Goal: Information Seeking & Learning: Compare options

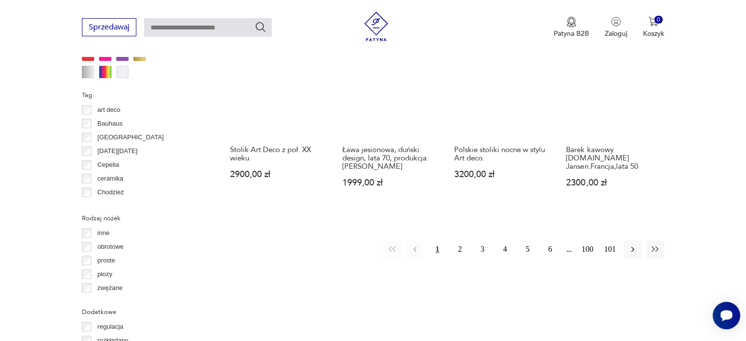
scroll to position [1048, 0]
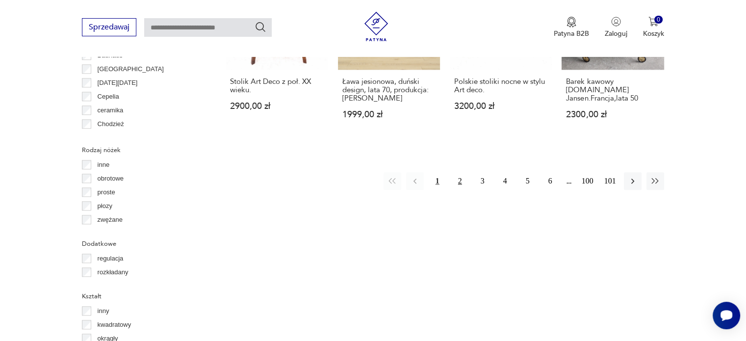
click at [459, 172] on button "2" at bounding box center [460, 181] width 18 height 18
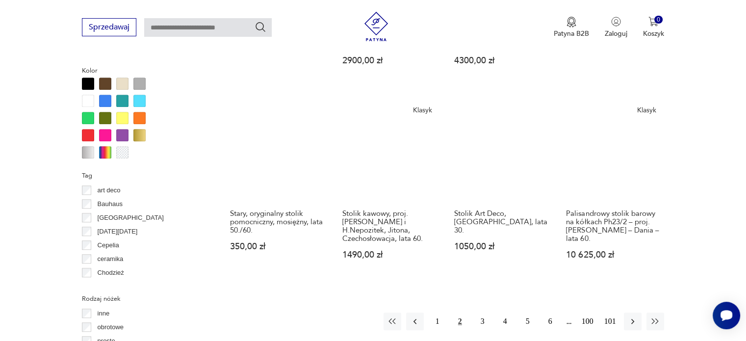
scroll to position [907, 0]
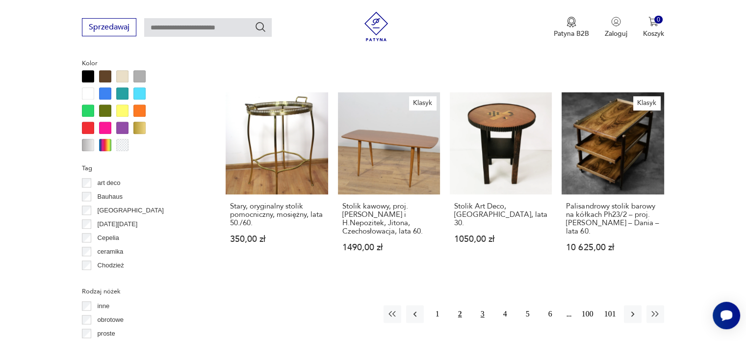
click at [480, 314] on button "3" at bounding box center [483, 314] width 18 height 18
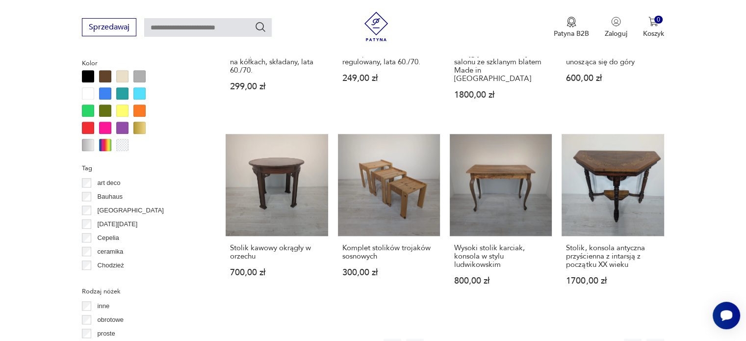
scroll to position [927, 0]
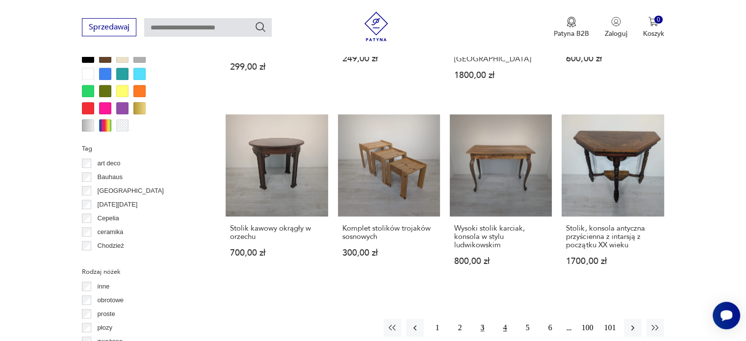
click at [506, 319] on button "4" at bounding box center [505, 328] width 18 height 18
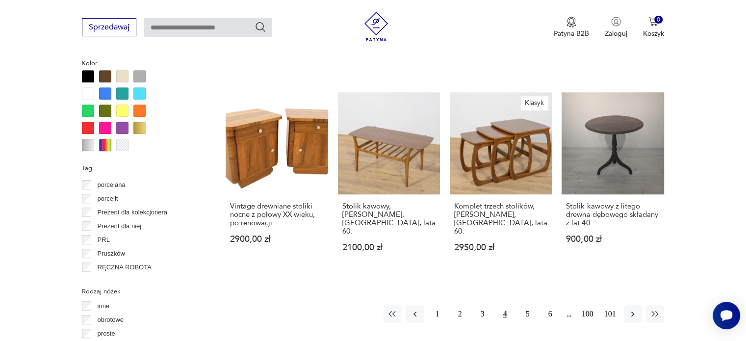
scroll to position [561, 0]
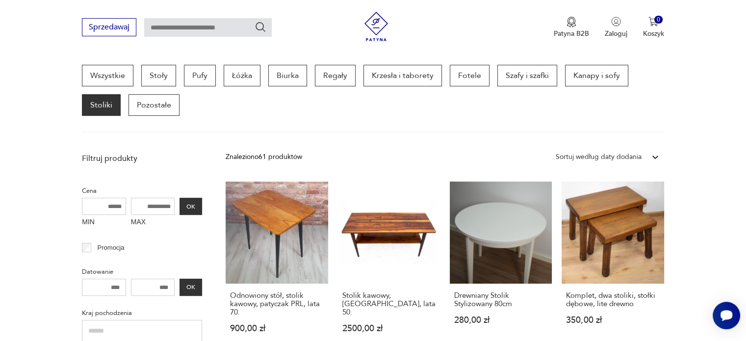
scroll to position [620, 0]
click at [379, 127] on div "Wszystkie Stoły Pufy Łóżka Biurka Regały Krzesła i taborety Fotele Szafy i szaf…" at bounding box center [373, 99] width 582 height 68
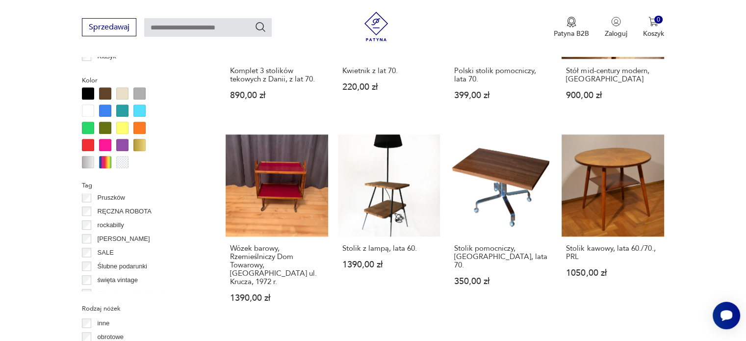
scroll to position [927, 0]
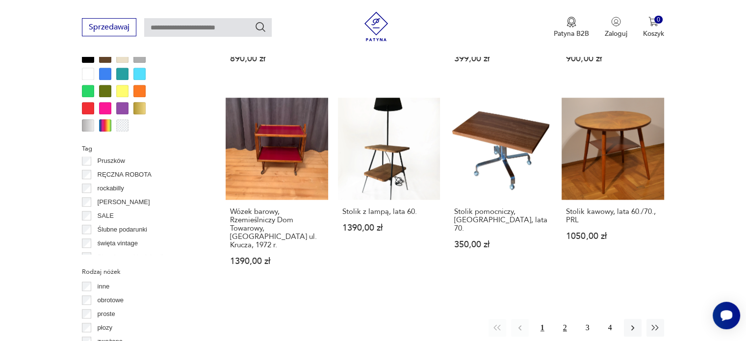
click at [565, 319] on button "2" at bounding box center [565, 328] width 18 height 18
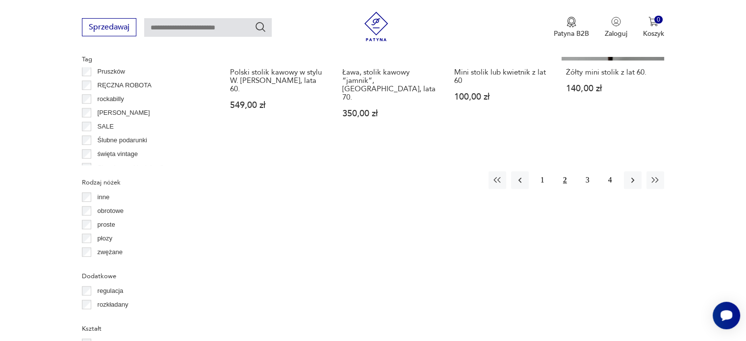
scroll to position [1025, 0]
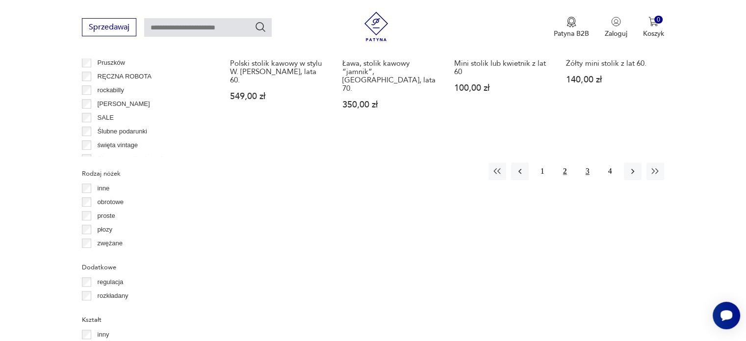
click at [585, 162] on button "3" at bounding box center [588, 171] width 18 height 18
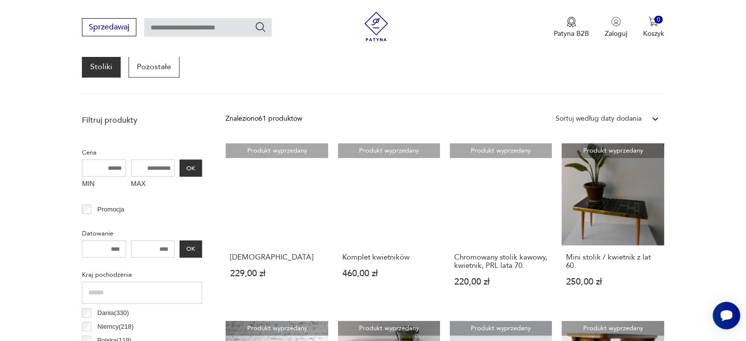
scroll to position [299, 0]
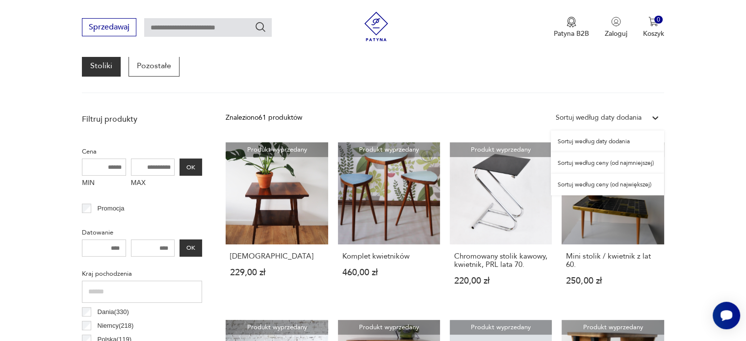
click at [647, 113] on div at bounding box center [655, 118] width 18 height 18
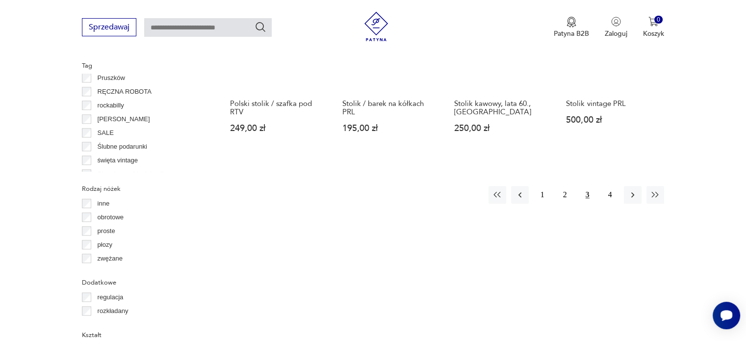
scroll to position [1005, 0]
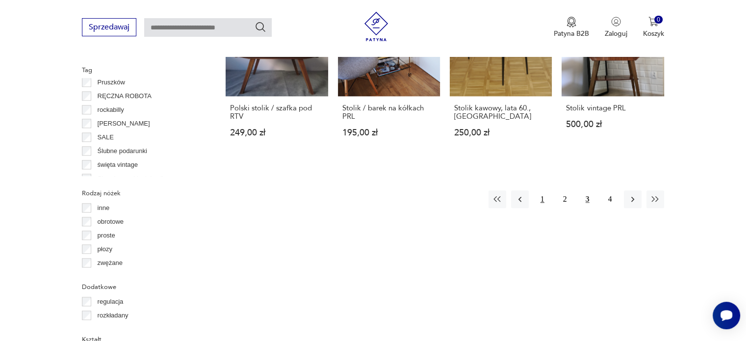
click at [545, 190] on button "1" at bounding box center [543, 199] width 18 height 18
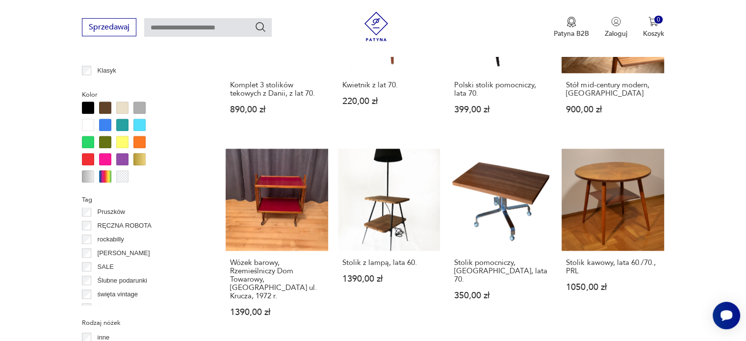
scroll to position [927, 0]
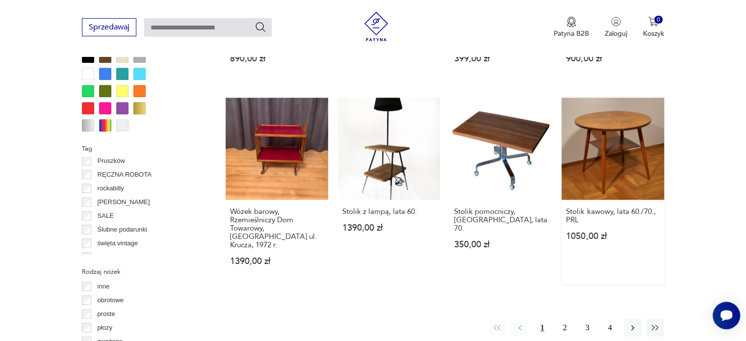
click at [622, 150] on link "Stolik kawowy, lata 60./70., PRL 1050,00 zł" at bounding box center [612, 191] width 102 height 187
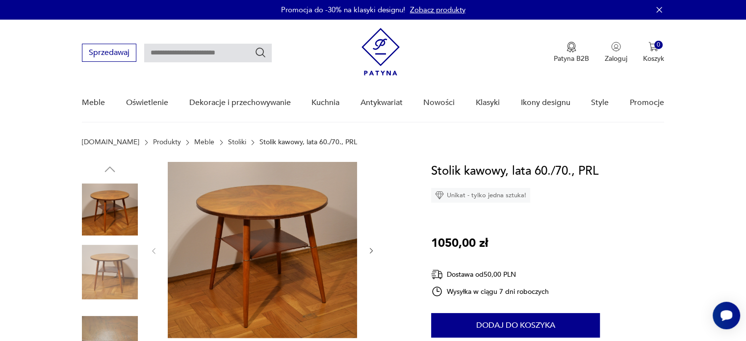
click at [305, 230] on img at bounding box center [262, 250] width 189 height 176
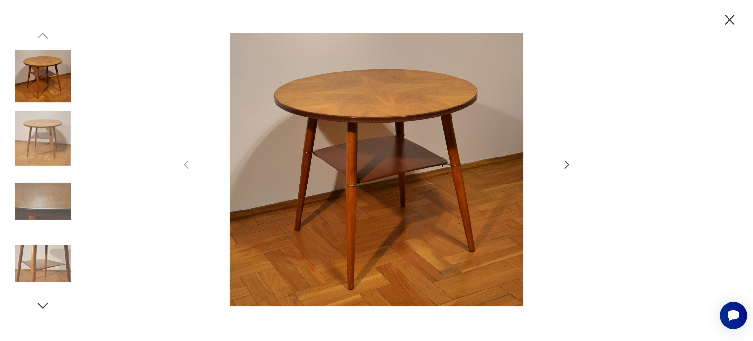
click at [567, 171] on div at bounding box center [376, 170] width 392 height 275
click at [563, 166] on icon "button" at bounding box center [567, 165] width 12 height 12
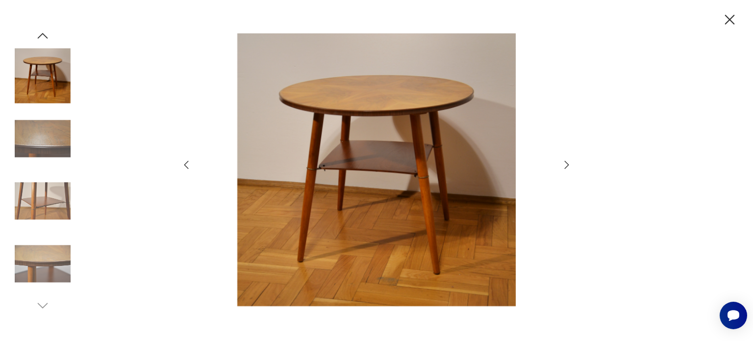
click at [563, 166] on icon "button" at bounding box center [567, 165] width 12 height 12
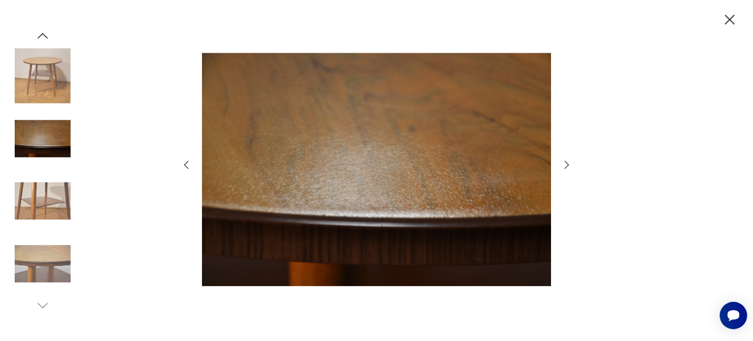
click at [563, 166] on icon "button" at bounding box center [567, 165] width 12 height 12
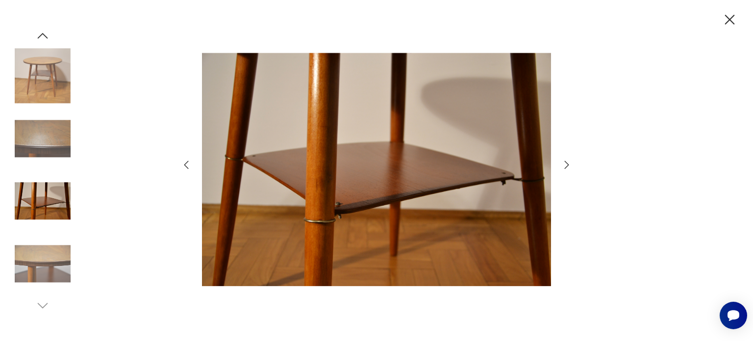
click at [563, 166] on icon "button" at bounding box center [567, 165] width 12 height 12
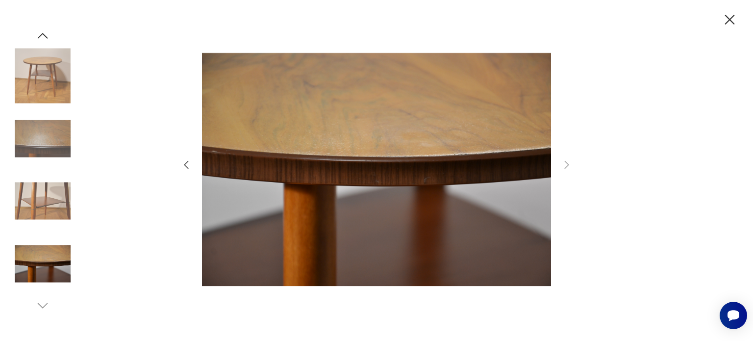
click at [728, 22] on icon "button" at bounding box center [729, 19] width 17 height 17
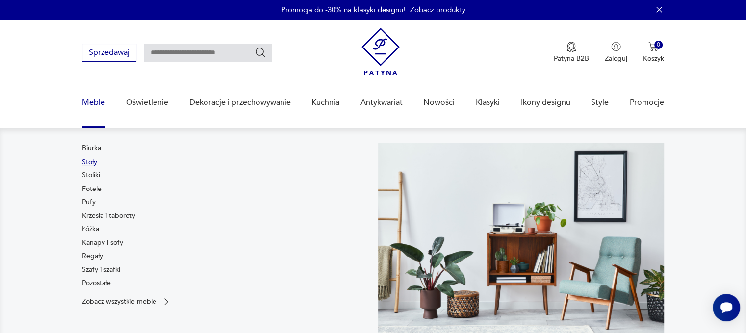
click at [89, 161] on link "Stoły" at bounding box center [89, 162] width 15 height 10
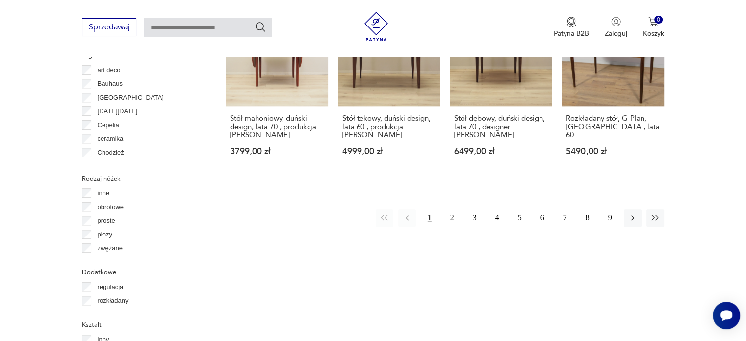
scroll to position [1039, 0]
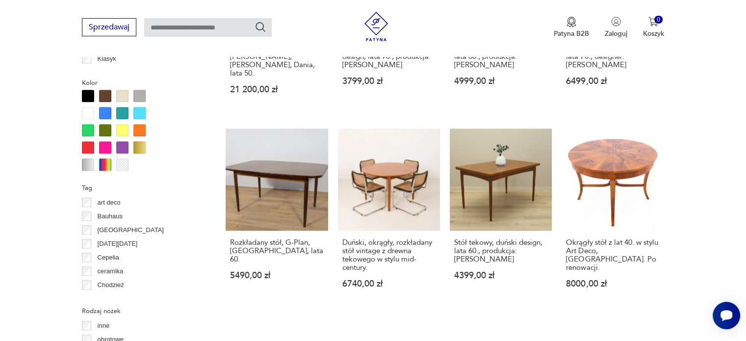
scroll to position [907, 0]
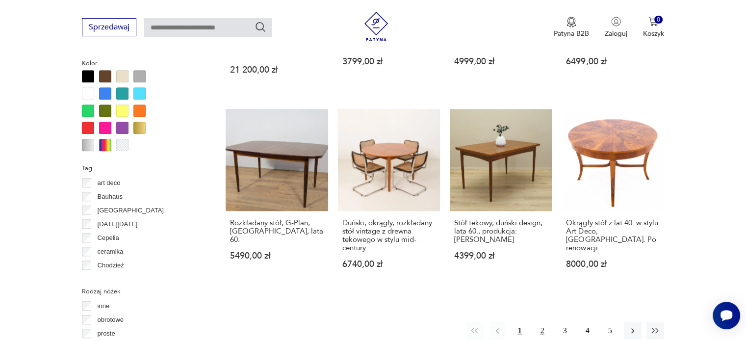
click at [541, 322] on button "2" at bounding box center [543, 331] width 18 height 18
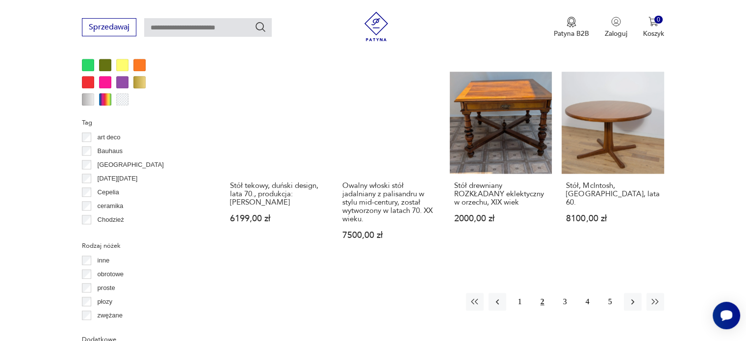
scroll to position [986, 0]
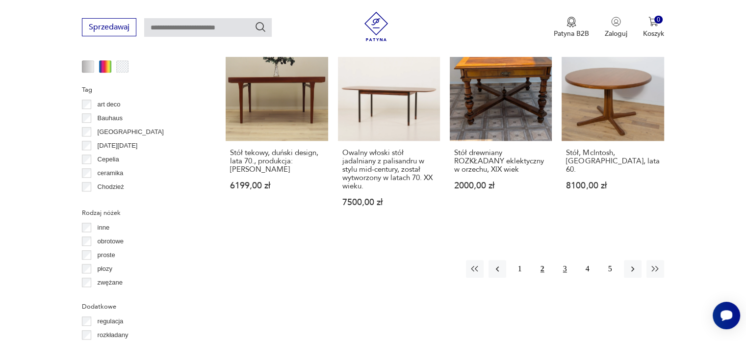
click at [567, 260] on button "3" at bounding box center [565, 269] width 18 height 18
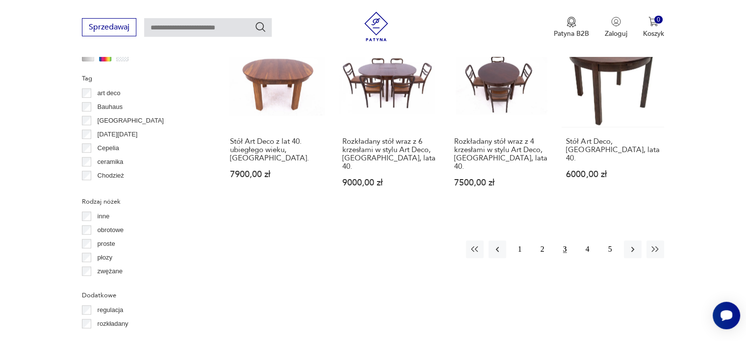
scroll to position [1005, 0]
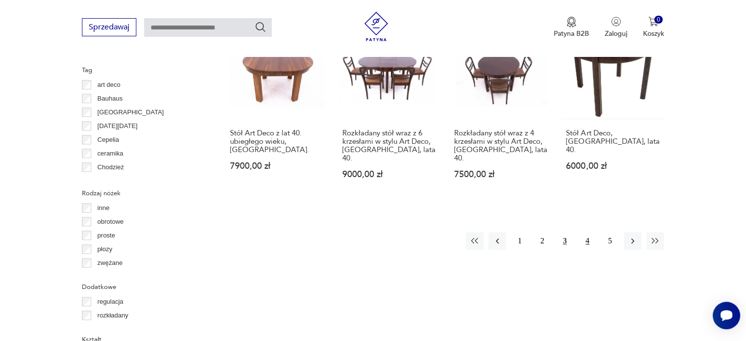
click at [587, 232] on button "4" at bounding box center [588, 241] width 18 height 18
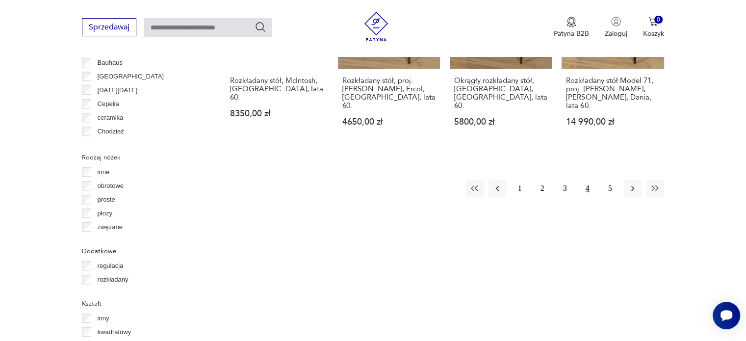
scroll to position [1064, 0]
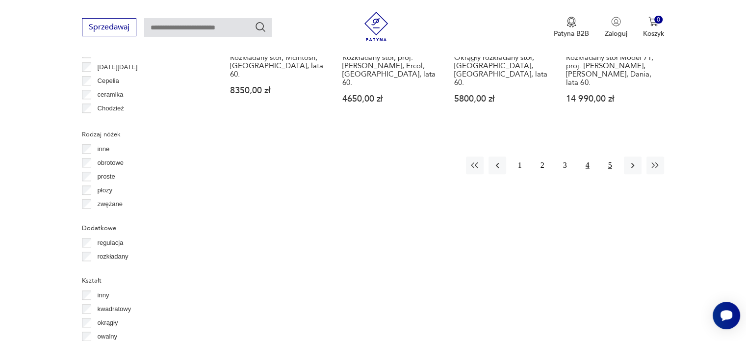
click at [612, 157] on button "5" at bounding box center [610, 165] width 18 height 18
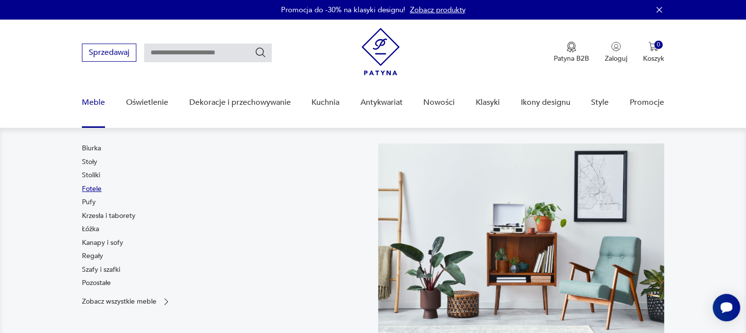
click at [92, 190] on link "Fotele" at bounding box center [92, 189] width 20 height 10
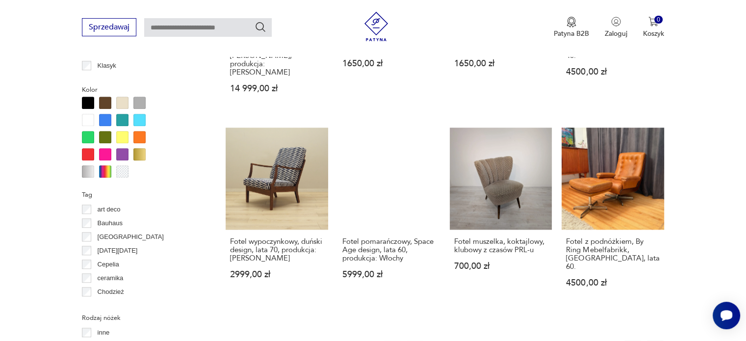
scroll to position [942, 0]
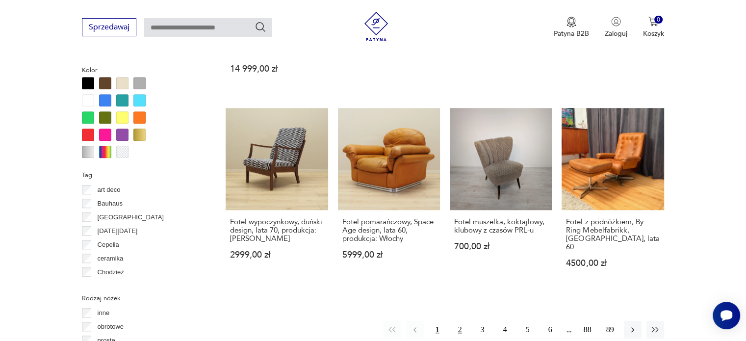
click at [459, 321] on button "2" at bounding box center [460, 330] width 18 height 18
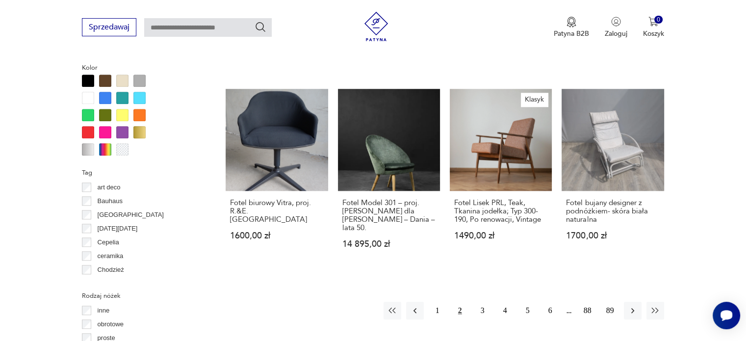
scroll to position [946, 0]
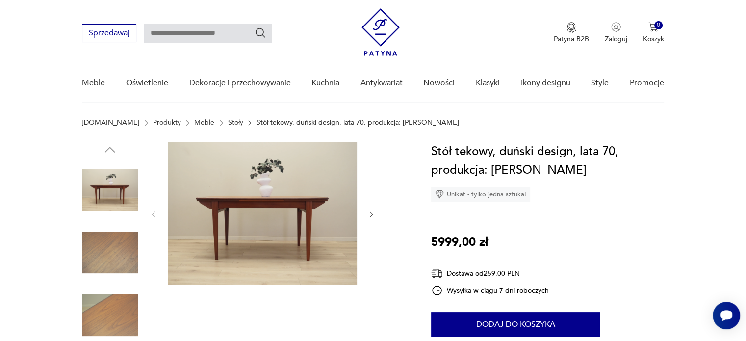
scroll to position [39, 0]
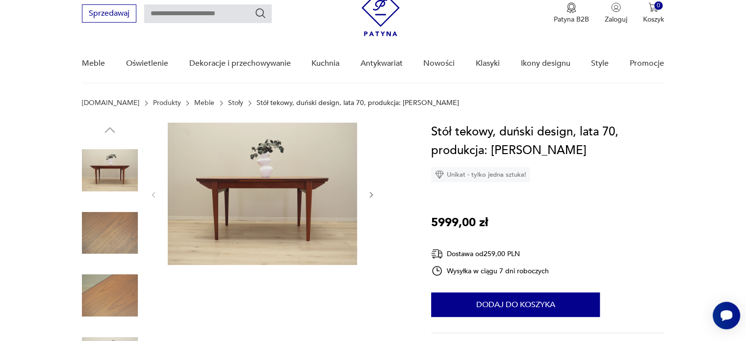
click at [308, 189] on img at bounding box center [262, 194] width 189 height 142
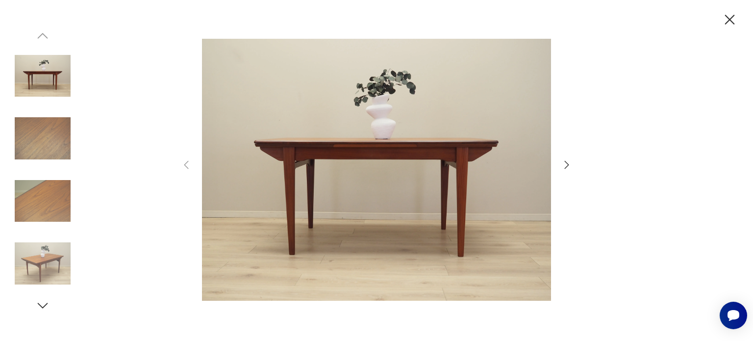
click at [571, 169] on icon "button" at bounding box center [567, 165] width 12 height 12
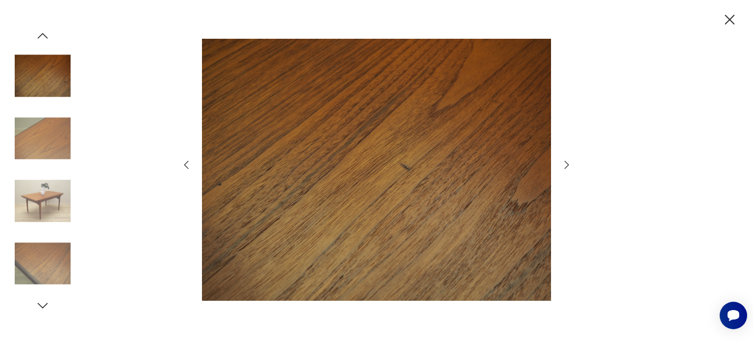
click at [571, 169] on icon "button" at bounding box center [567, 165] width 12 height 12
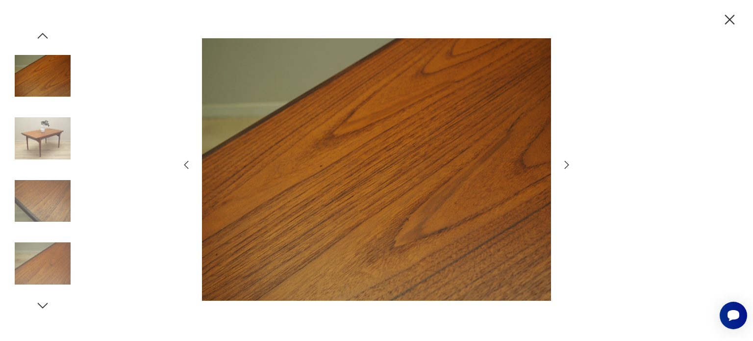
click at [571, 169] on icon "button" at bounding box center [567, 165] width 12 height 12
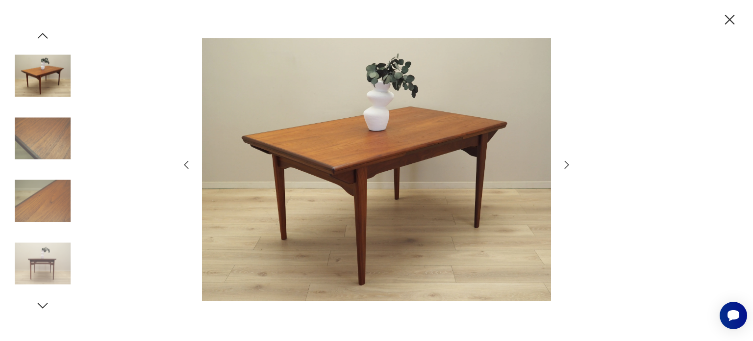
click at [571, 169] on icon "button" at bounding box center [567, 165] width 12 height 12
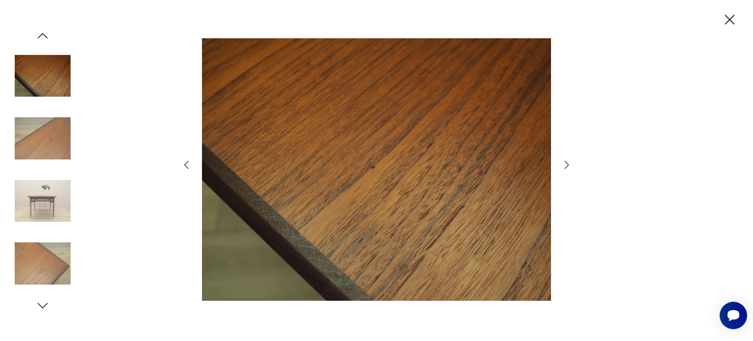
click at [571, 169] on icon "button" at bounding box center [567, 165] width 12 height 12
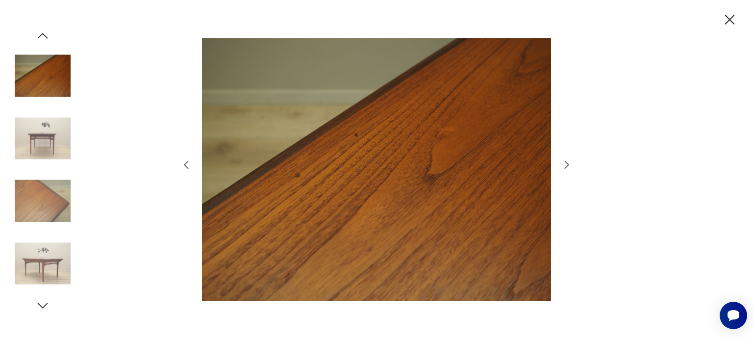
click at [571, 169] on icon "button" at bounding box center [567, 165] width 12 height 12
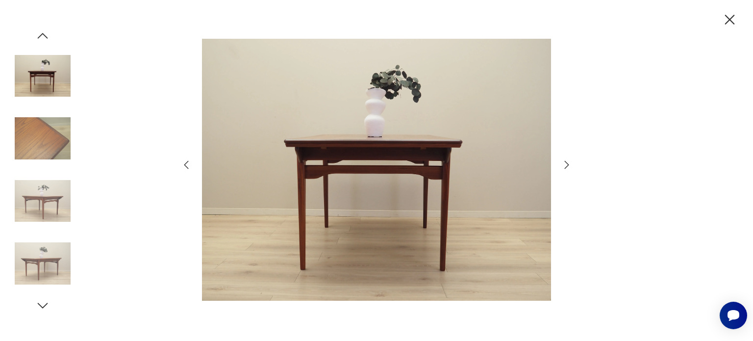
click at [571, 169] on icon "button" at bounding box center [567, 165] width 12 height 12
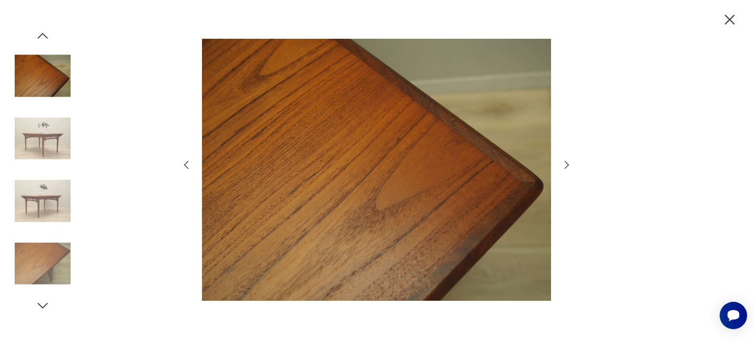
click at [571, 169] on icon "button" at bounding box center [567, 165] width 12 height 12
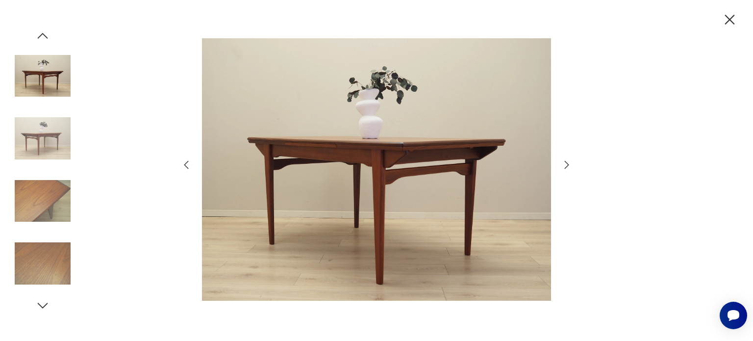
click at [571, 169] on icon "button" at bounding box center [567, 165] width 12 height 12
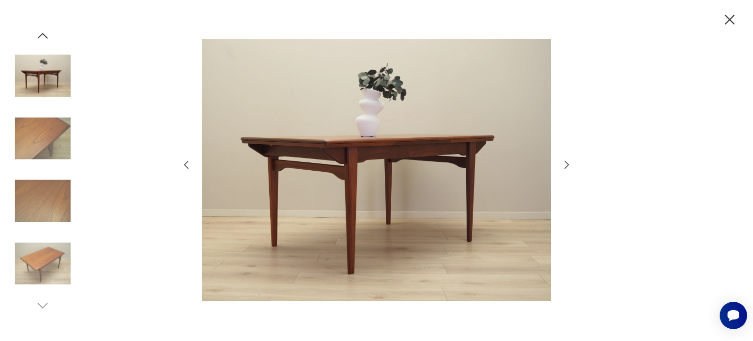
click at [571, 169] on icon "button" at bounding box center [567, 165] width 12 height 12
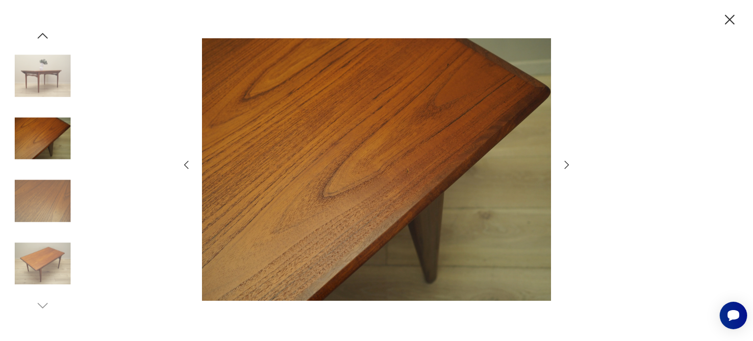
click at [571, 169] on icon "button" at bounding box center [567, 165] width 12 height 12
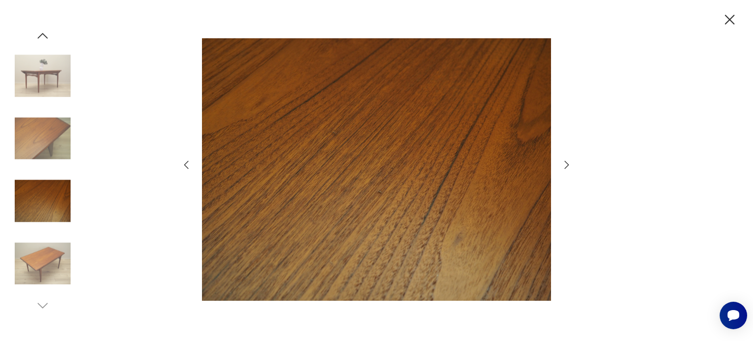
click at [571, 169] on icon "button" at bounding box center [567, 165] width 12 height 12
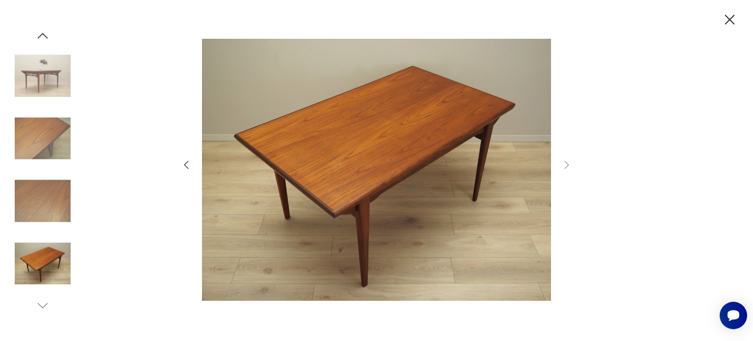
click at [727, 22] on icon "button" at bounding box center [730, 20] width 10 height 10
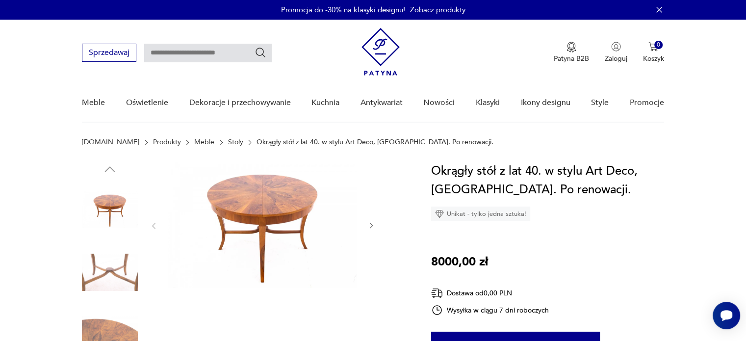
click at [271, 192] on img at bounding box center [262, 225] width 189 height 126
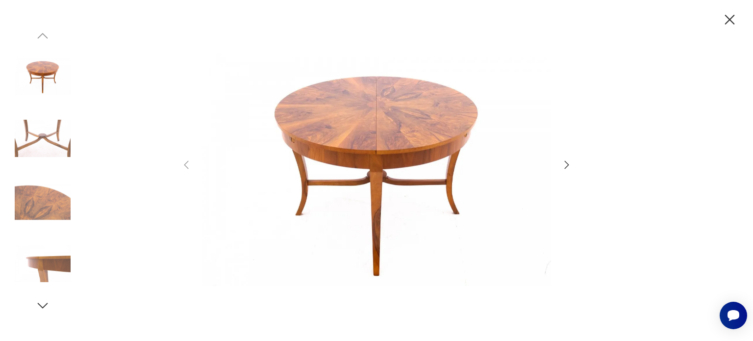
click at [563, 165] on icon "button" at bounding box center [567, 165] width 12 height 12
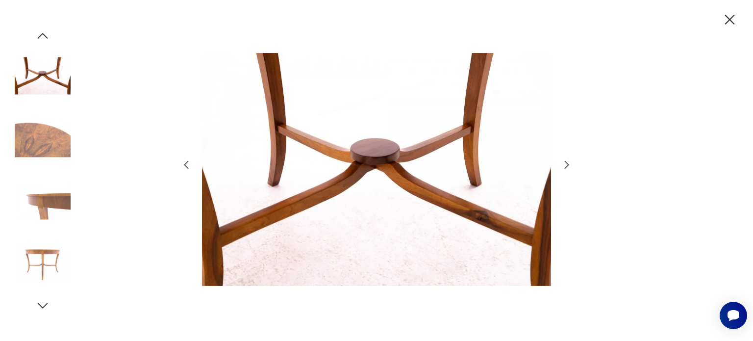
click at [565, 165] on icon "button" at bounding box center [567, 165] width 12 height 12
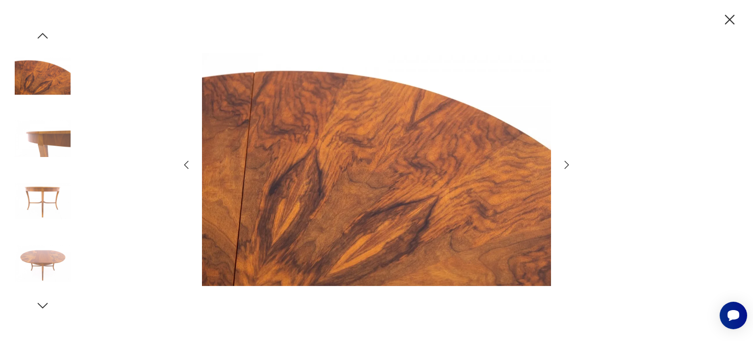
click at [565, 165] on icon "button" at bounding box center [567, 165] width 12 height 12
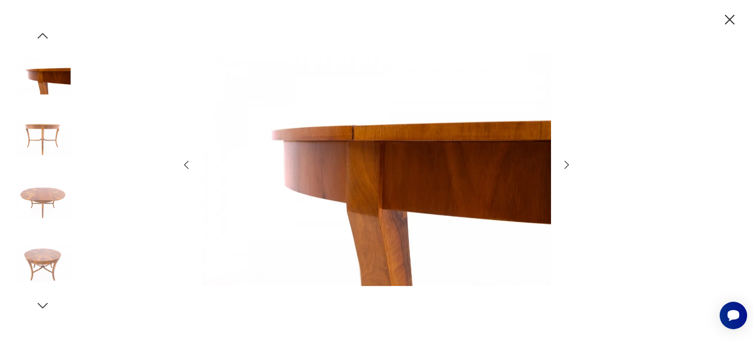
click at [565, 165] on icon "button" at bounding box center [567, 165] width 12 height 12
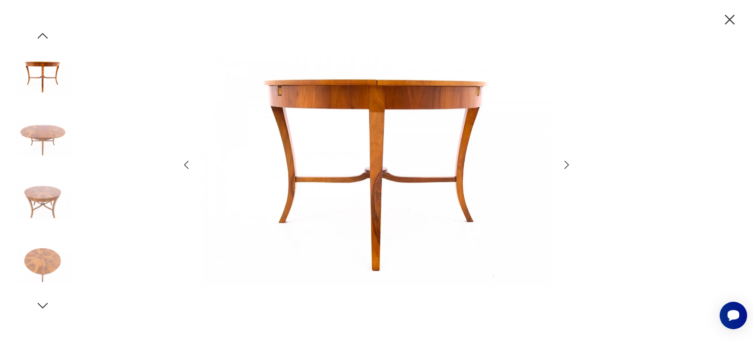
click at [565, 165] on icon "button" at bounding box center [567, 165] width 12 height 12
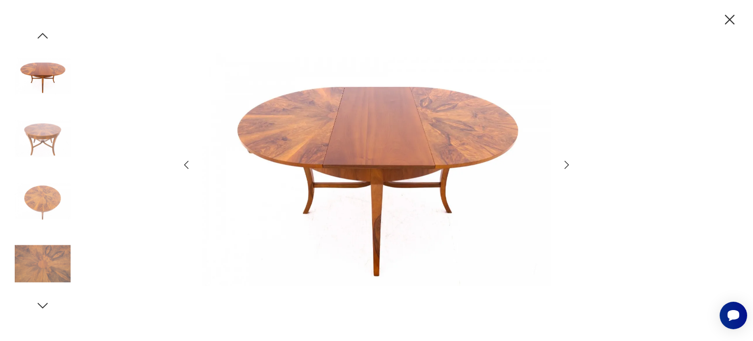
click at [565, 165] on icon "button" at bounding box center [567, 165] width 12 height 12
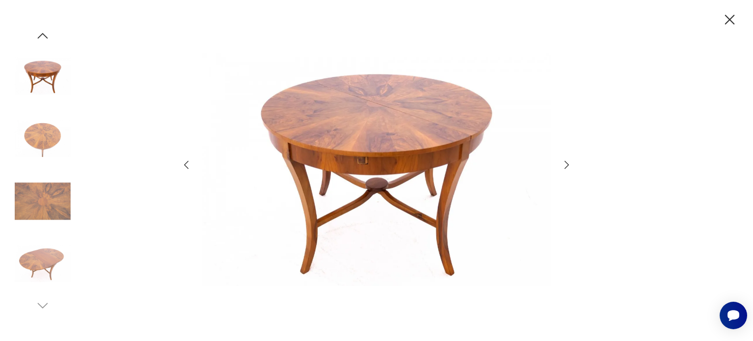
click at [565, 165] on icon "button" at bounding box center [567, 165] width 12 height 12
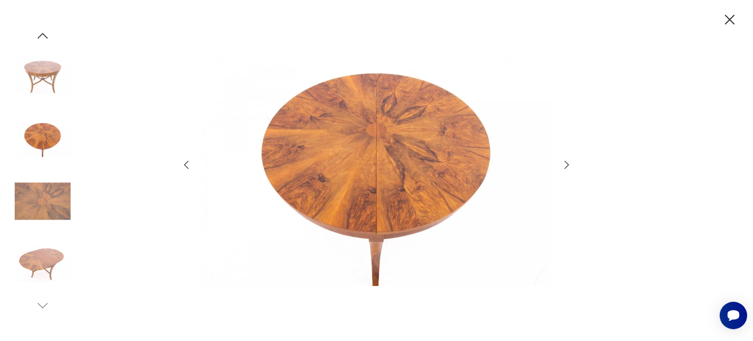
click at [565, 165] on icon "button" at bounding box center [567, 165] width 12 height 12
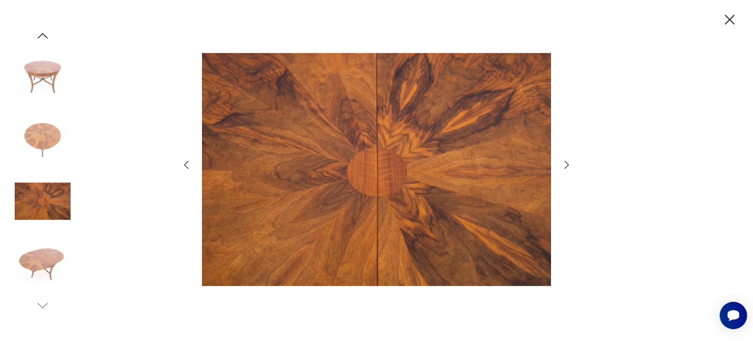
click at [727, 25] on icon "button" at bounding box center [729, 19] width 17 height 17
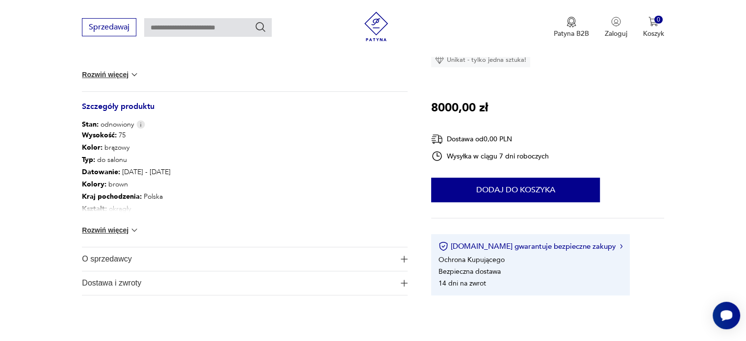
scroll to position [451, 0]
click at [98, 230] on button "Rozwiń więcej" at bounding box center [110, 230] width 57 height 10
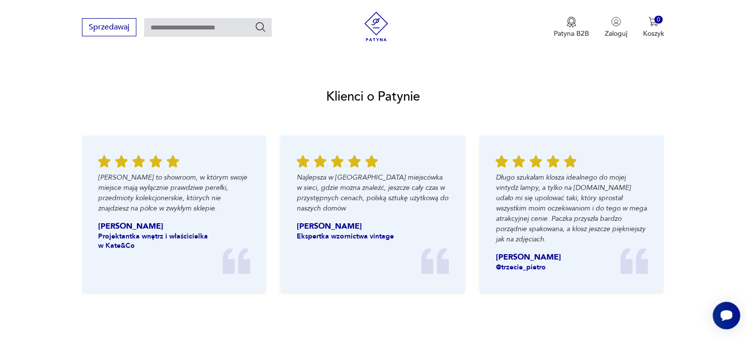
scroll to position [1098, 0]
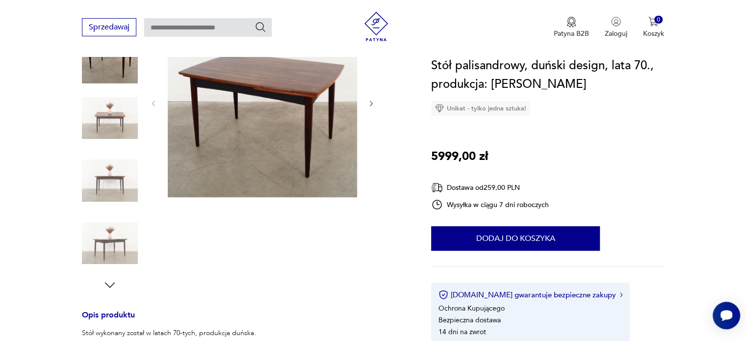
scroll to position [157, 0]
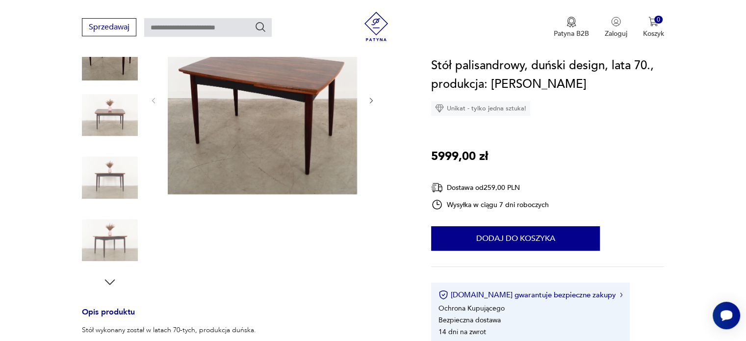
click at [263, 121] on img at bounding box center [262, 99] width 189 height 189
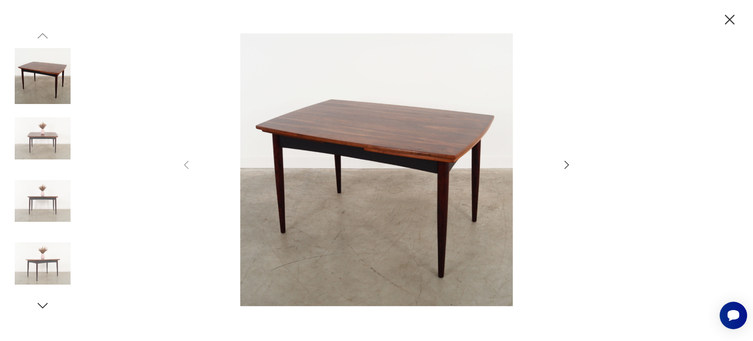
click at [571, 164] on icon "button" at bounding box center [567, 165] width 12 height 12
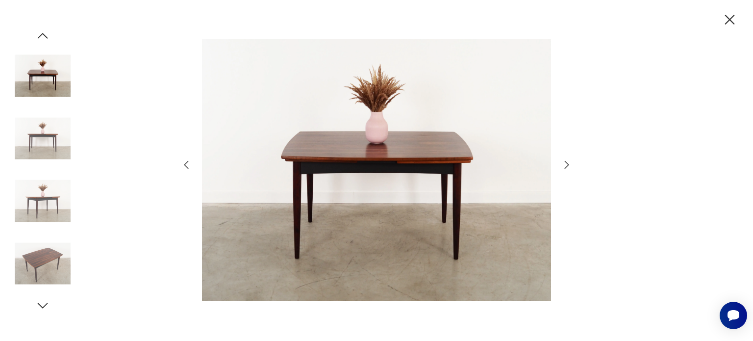
click at [571, 164] on icon "button" at bounding box center [567, 165] width 12 height 12
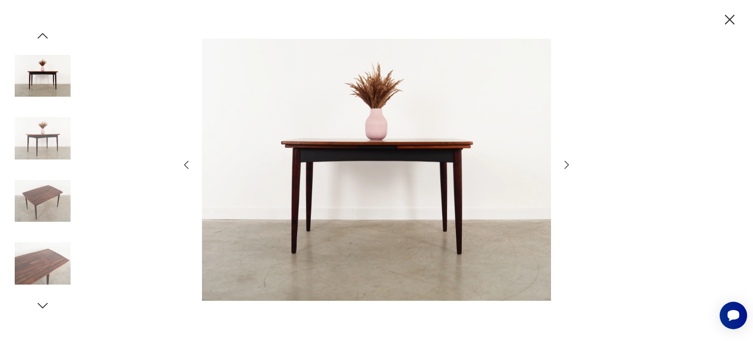
click at [571, 164] on icon "button" at bounding box center [567, 165] width 12 height 12
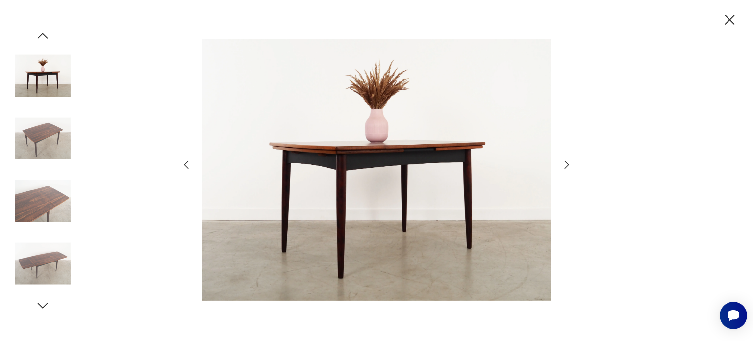
click at [571, 164] on icon "button" at bounding box center [567, 165] width 12 height 12
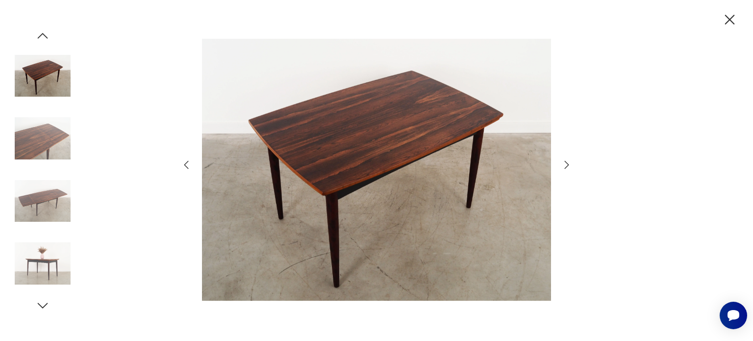
click at [571, 164] on icon "button" at bounding box center [567, 165] width 12 height 12
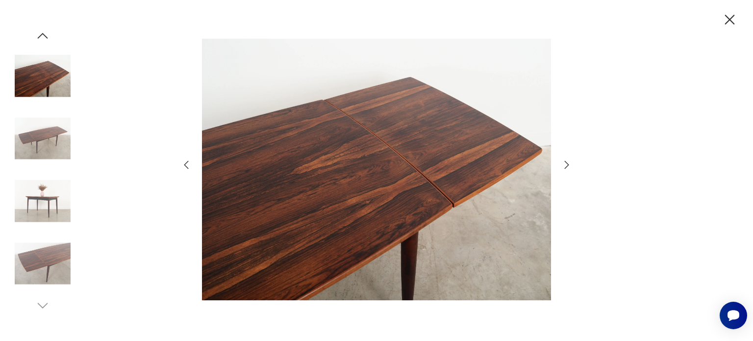
click at [571, 164] on icon "button" at bounding box center [567, 165] width 12 height 12
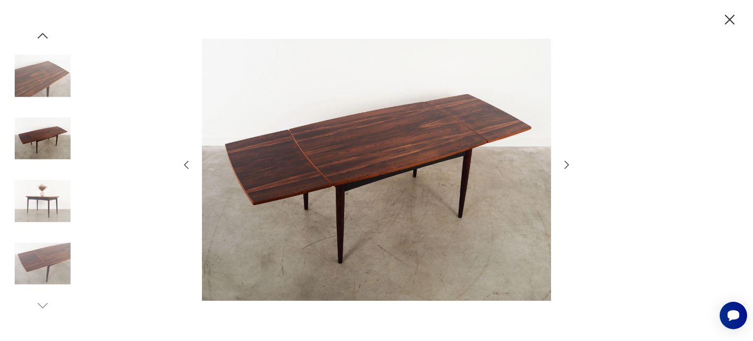
click at [571, 164] on icon "button" at bounding box center [567, 165] width 12 height 12
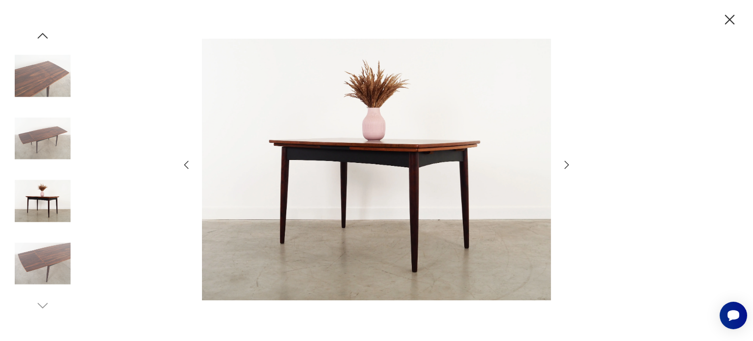
click at [571, 164] on icon "button" at bounding box center [567, 165] width 12 height 12
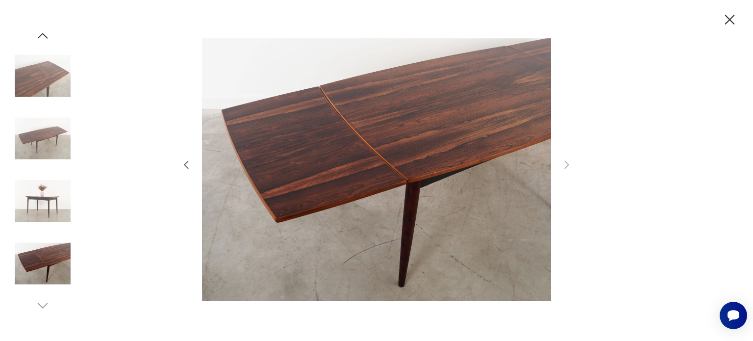
click at [730, 18] on icon "button" at bounding box center [729, 19] width 17 height 17
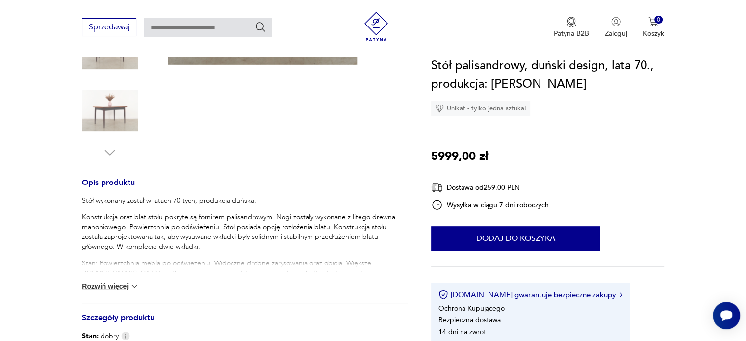
scroll to position [294, 0]
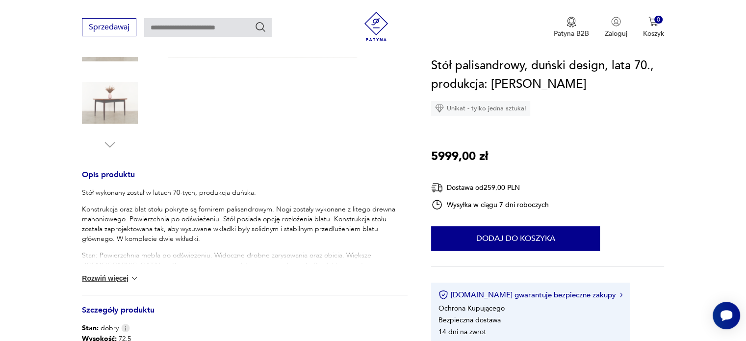
click at [113, 281] on button "Rozwiń więcej" at bounding box center [110, 278] width 57 height 10
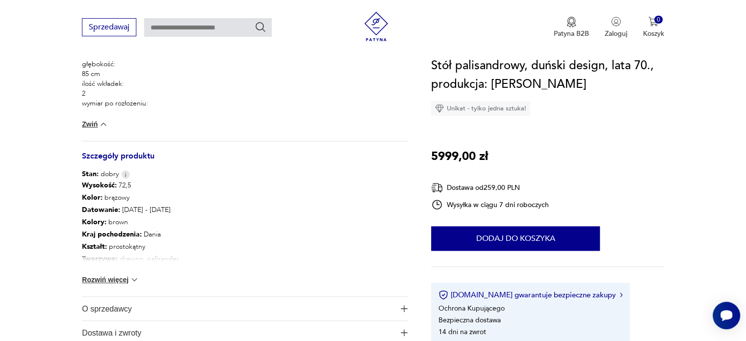
scroll to position [628, 0]
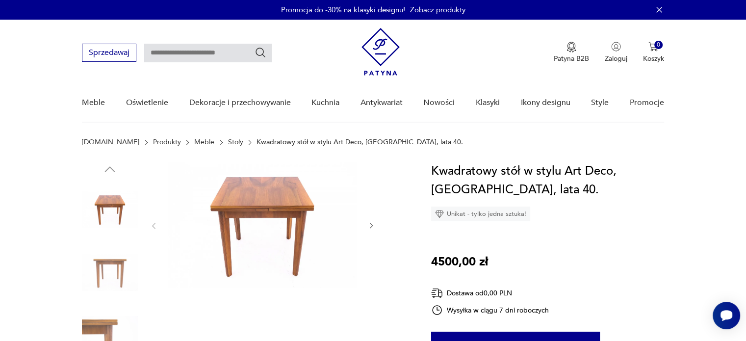
click at [260, 213] on img at bounding box center [262, 225] width 189 height 126
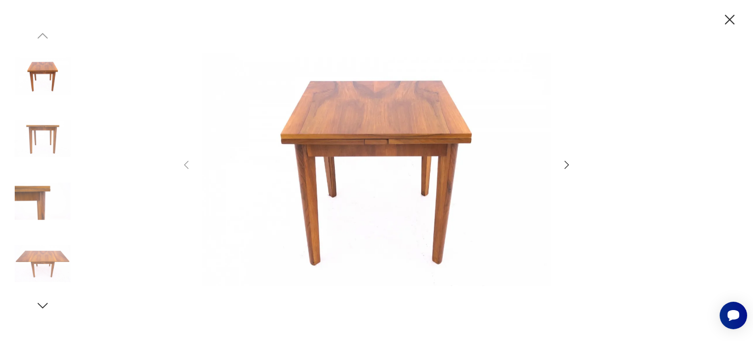
click at [562, 166] on icon "button" at bounding box center [567, 165] width 12 height 12
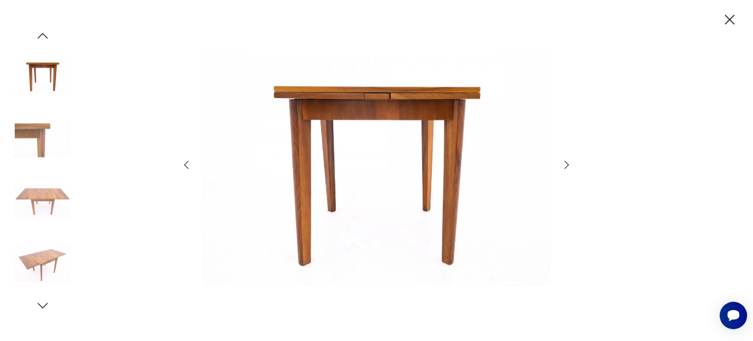
click at [562, 166] on icon "button" at bounding box center [567, 165] width 12 height 12
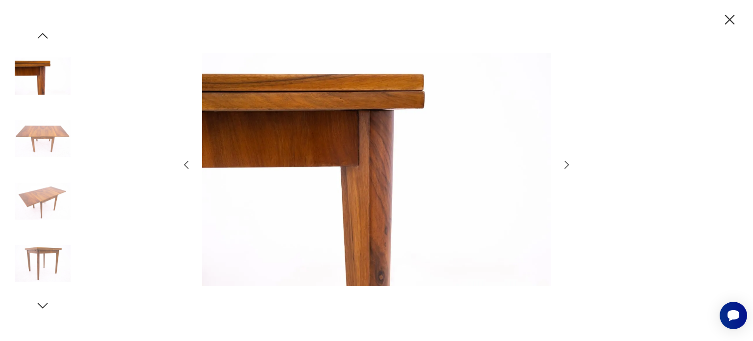
click at [562, 166] on icon "button" at bounding box center [567, 165] width 12 height 12
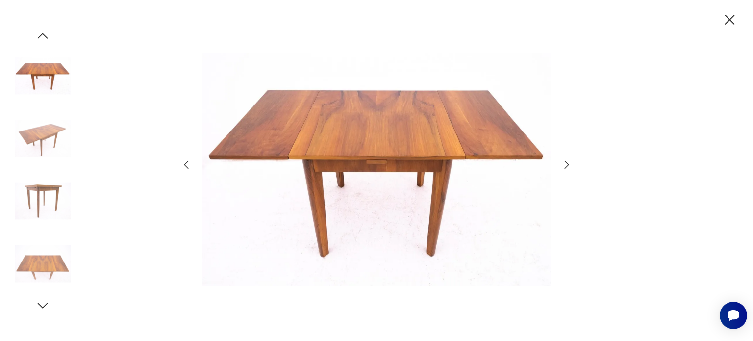
click at [562, 166] on icon "button" at bounding box center [567, 165] width 12 height 12
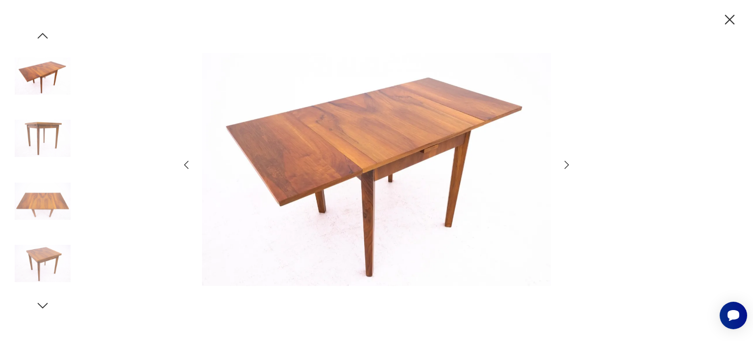
click at [562, 166] on icon "button" at bounding box center [567, 165] width 12 height 12
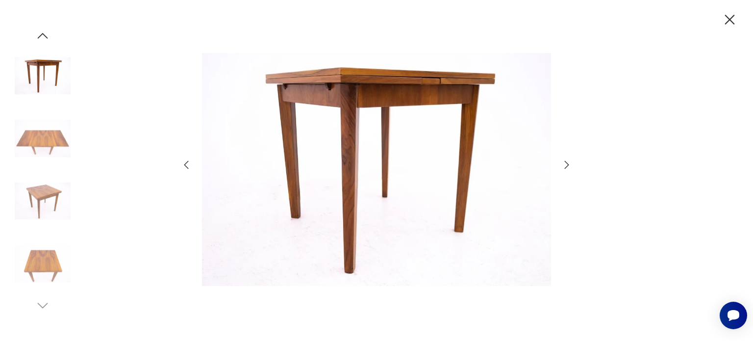
click at [562, 166] on icon "button" at bounding box center [567, 165] width 12 height 12
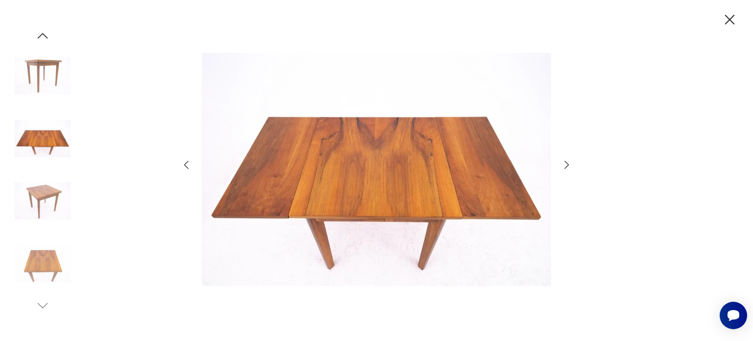
click at [562, 166] on icon "button" at bounding box center [567, 165] width 12 height 12
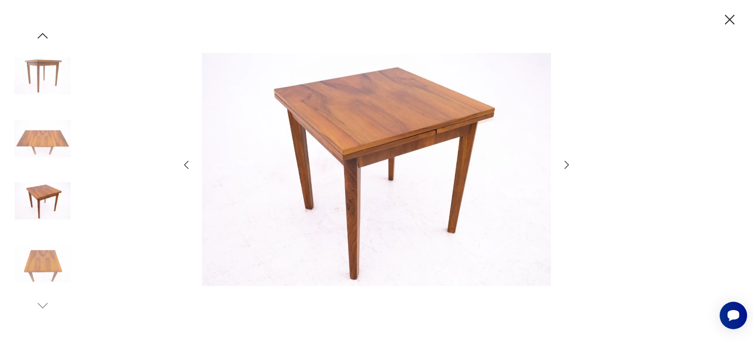
click at [562, 166] on icon "button" at bounding box center [567, 165] width 12 height 12
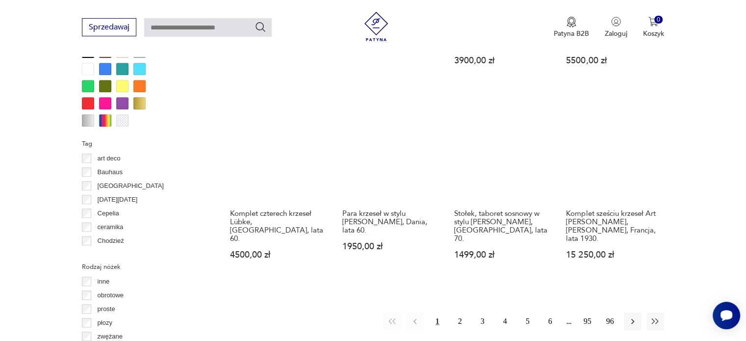
scroll to position [975, 0]
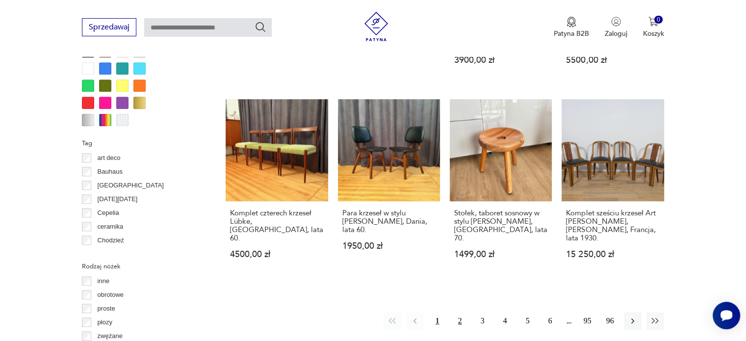
click at [462, 312] on button "2" at bounding box center [460, 321] width 18 height 18
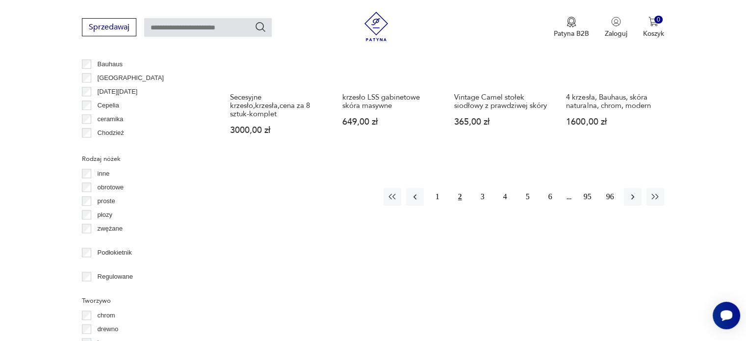
scroll to position [1084, 0]
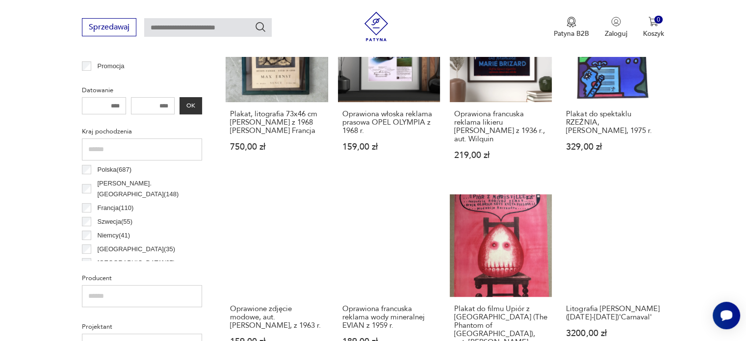
scroll to position [367, 0]
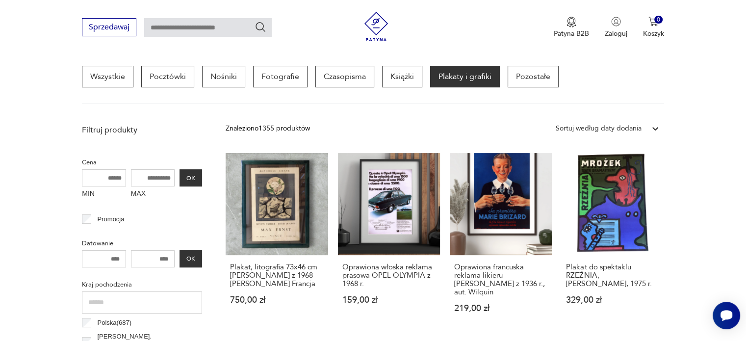
scroll to position [231, 0]
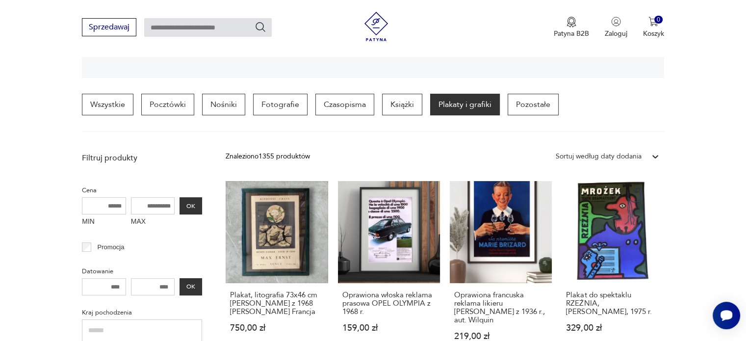
click at [82, 212] on input "MIN" at bounding box center [104, 205] width 44 height 17
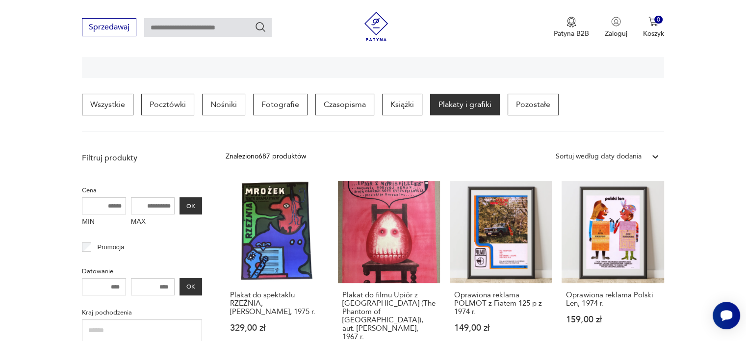
type input "*"
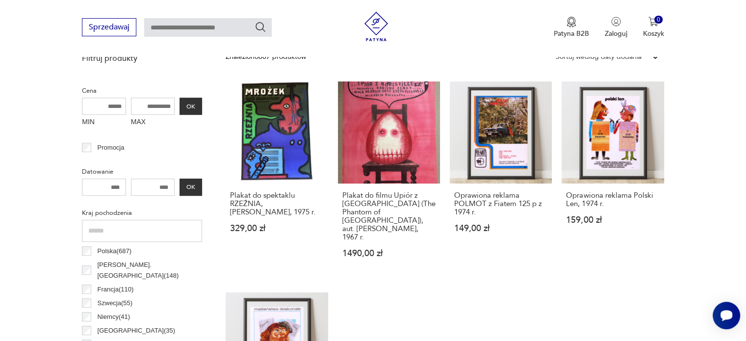
scroll to position [349, 0]
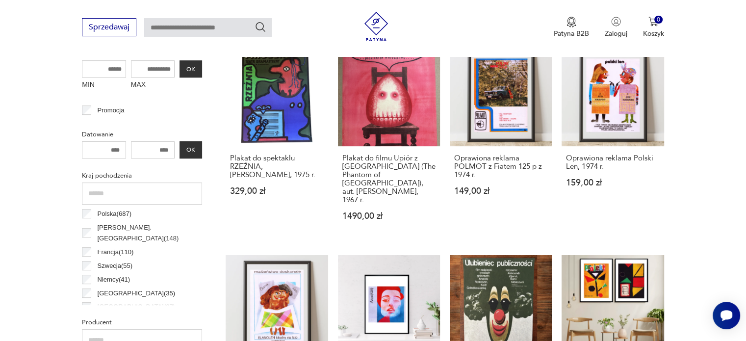
scroll to position [486, 0]
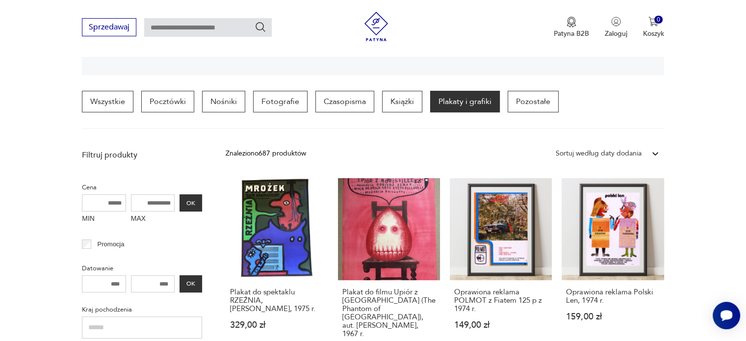
scroll to position [231, 0]
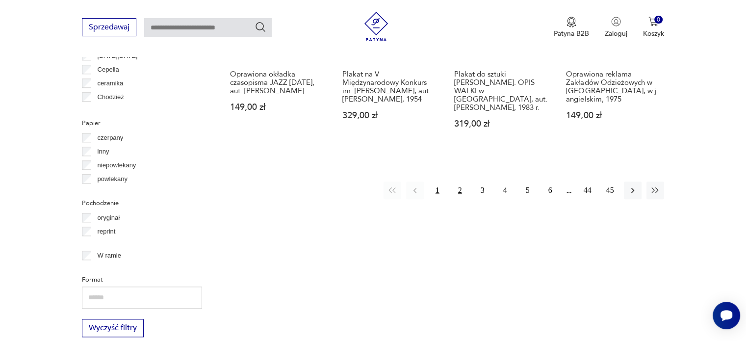
scroll to position [1059, 0]
click at [457, 182] on button "2" at bounding box center [460, 191] width 18 height 18
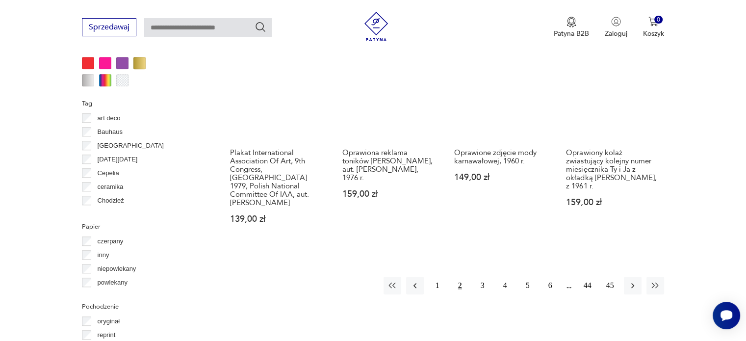
scroll to position [976, 0]
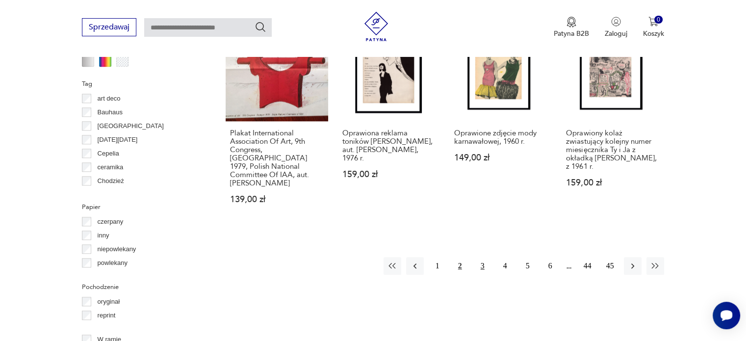
click at [483, 267] on button "3" at bounding box center [483, 266] width 18 height 18
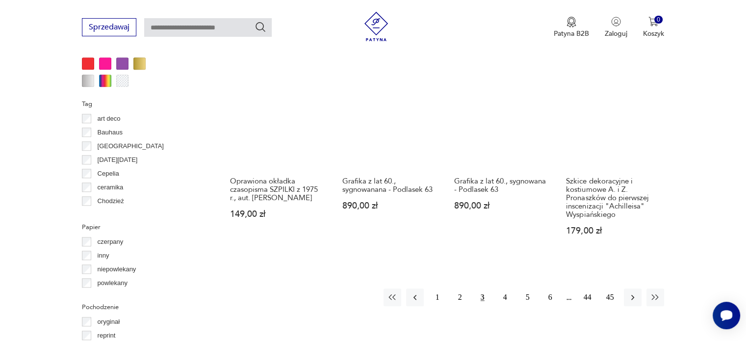
scroll to position [957, 0]
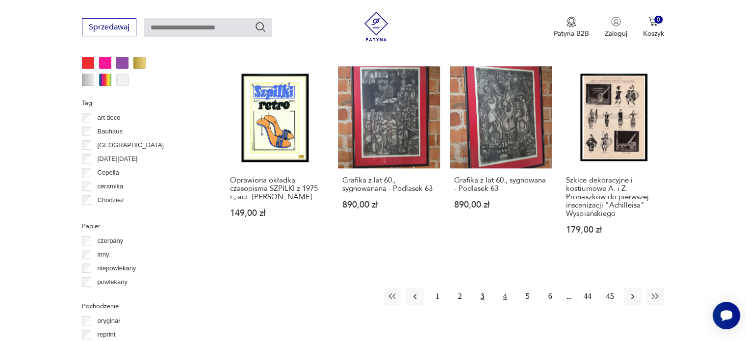
click at [505, 296] on button "4" at bounding box center [505, 296] width 18 height 18
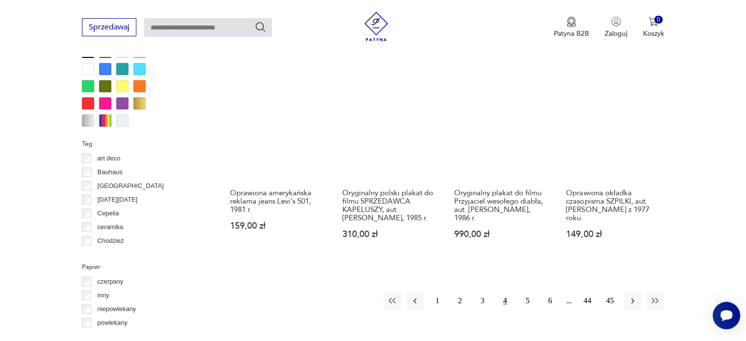
scroll to position [917, 0]
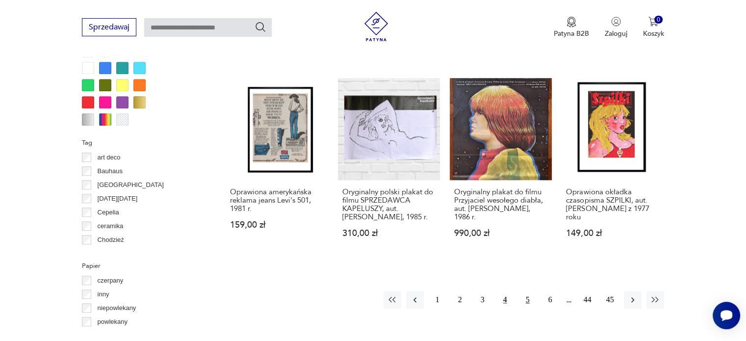
click at [526, 303] on button "5" at bounding box center [528, 300] width 18 height 18
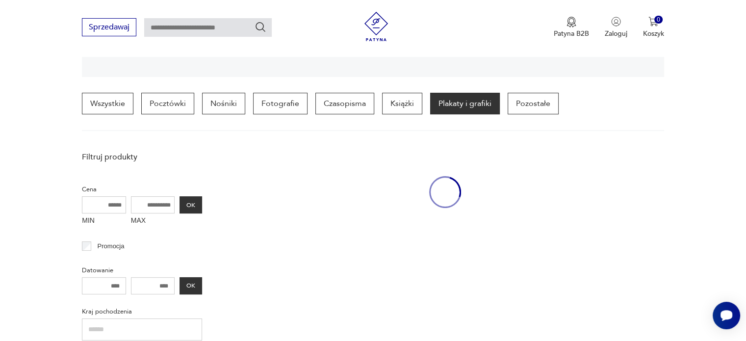
scroll to position [231, 0]
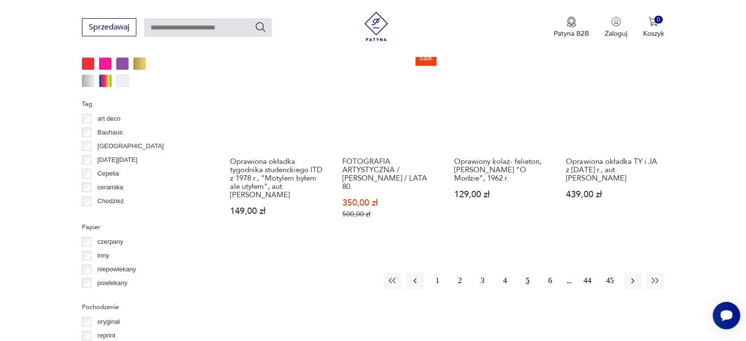
scroll to position [957, 0]
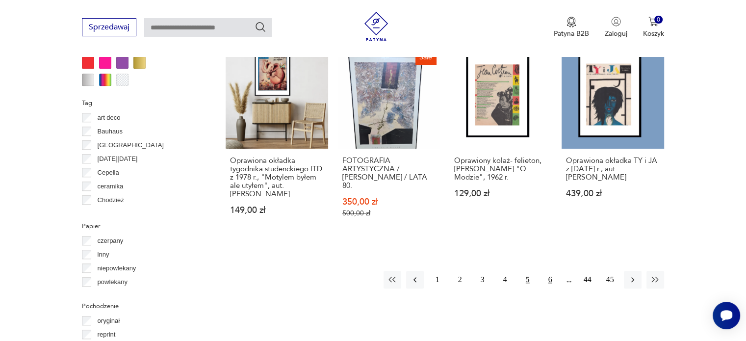
click at [549, 271] on button "6" at bounding box center [550, 280] width 18 height 18
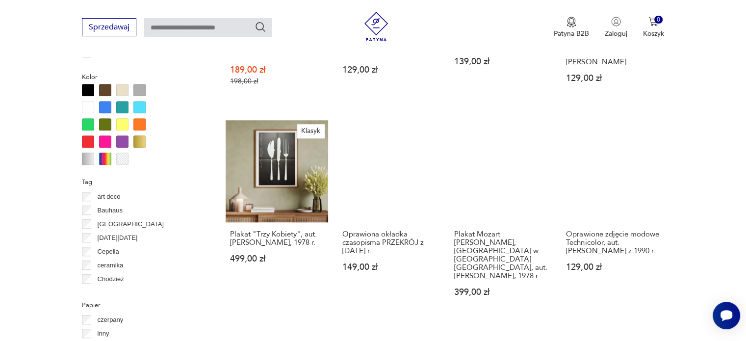
scroll to position [897, 0]
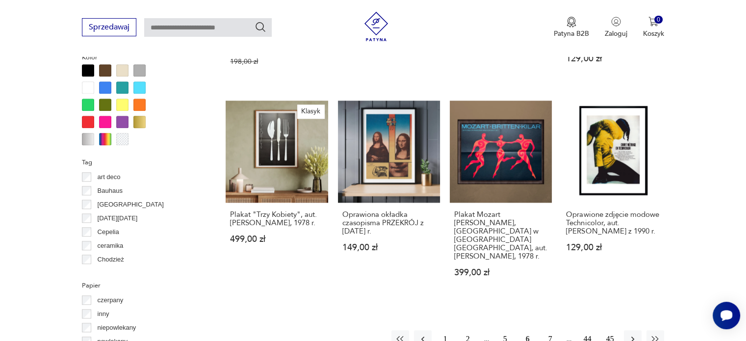
click at [551, 330] on button "7" at bounding box center [550, 339] width 18 height 18
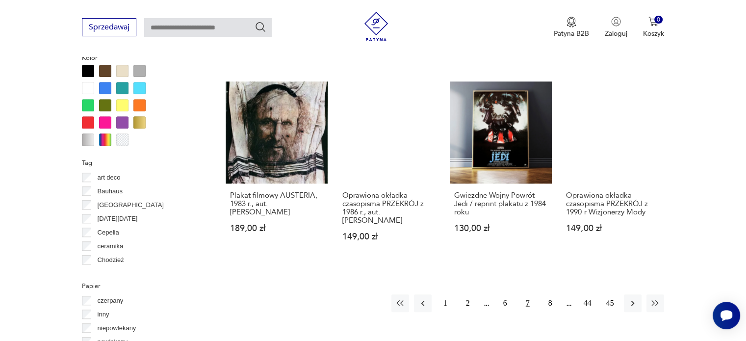
scroll to position [898, 0]
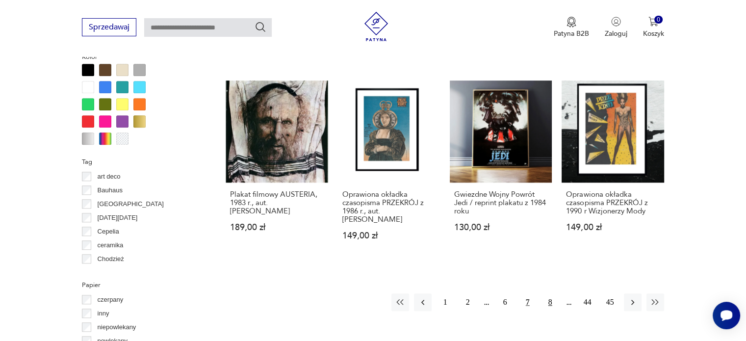
click at [548, 294] on button "8" at bounding box center [550, 302] width 18 height 18
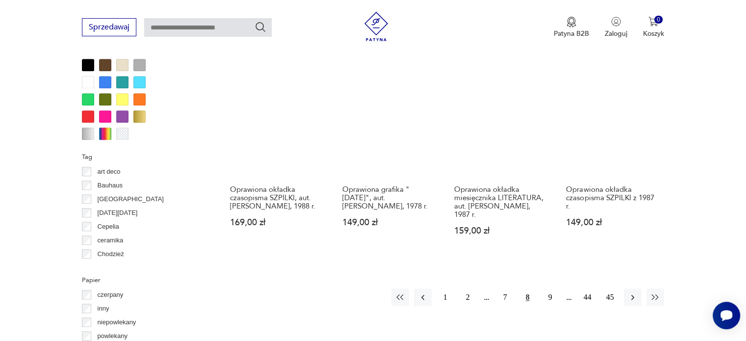
scroll to position [917, 0]
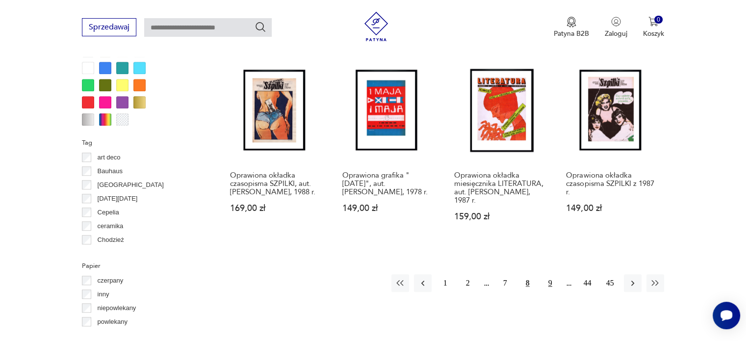
click at [550, 283] on button "9" at bounding box center [550, 283] width 18 height 18
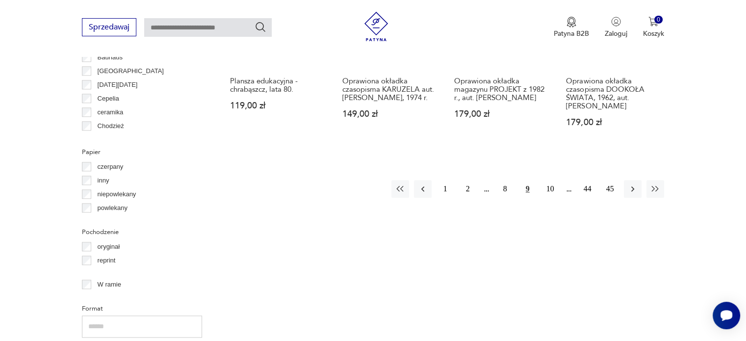
scroll to position [1055, 0]
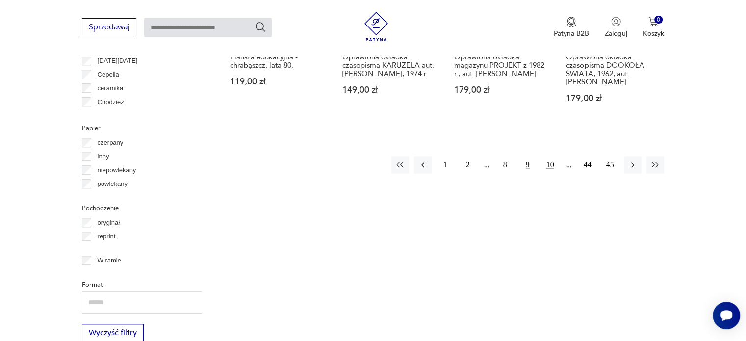
click at [551, 156] on button "10" at bounding box center [550, 165] width 18 height 18
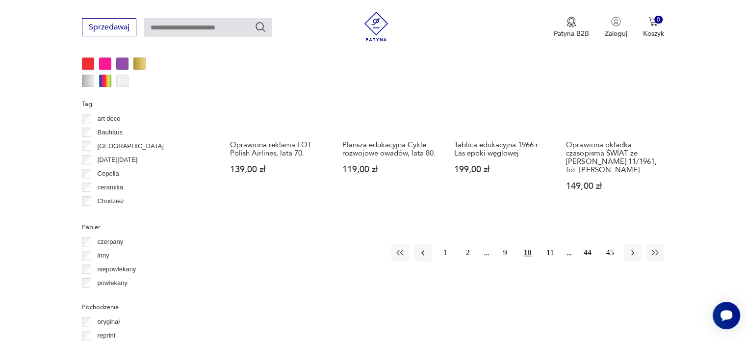
scroll to position [956, 0]
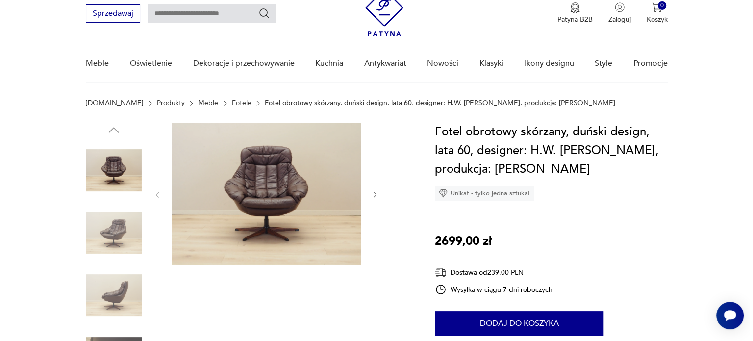
scroll to position [59, 0]
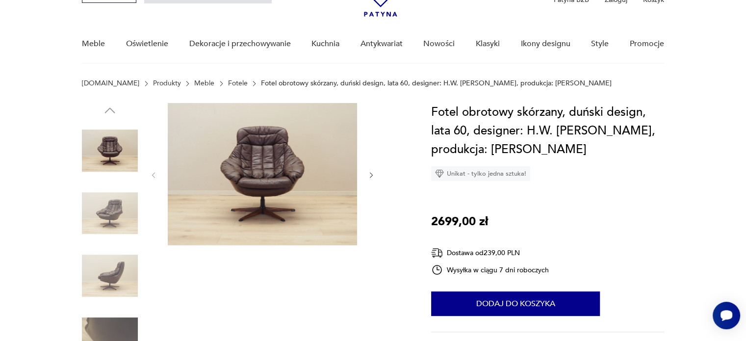
click at [263, 164] on img at bounding box center [262, 174] width 189 height 142
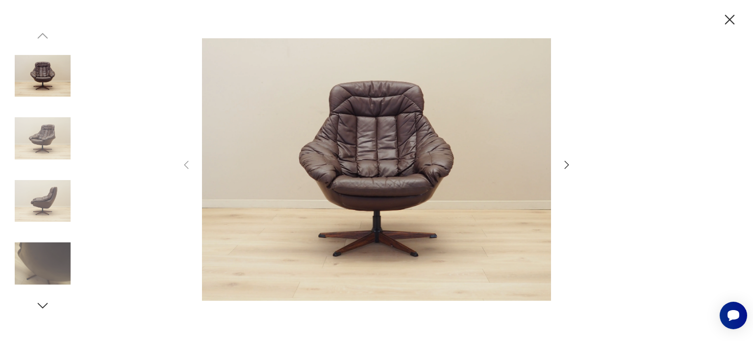
click at [565, 165] on icon "button" at bounding box center [567, 165] width 12 height 12
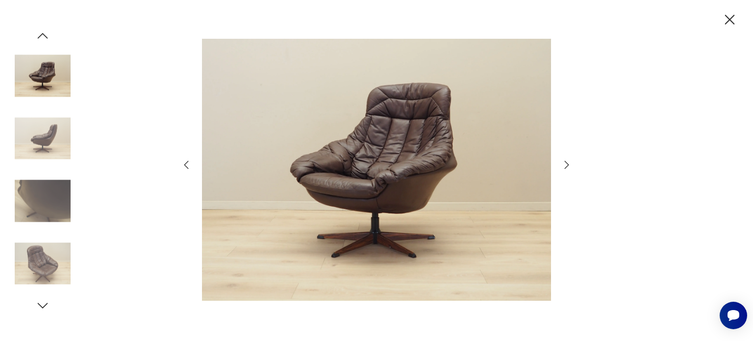
click at [565, 165] on icon "button" at bounding box center [567, 165] width 12 height 12
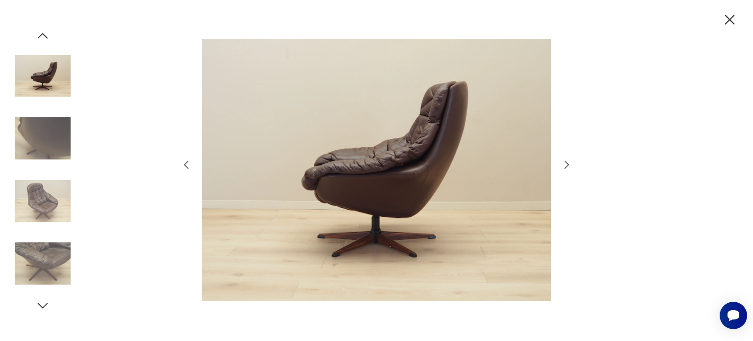
click at [565, 165] on icon "button" at bounding box center [567, 165] width 12 height 12
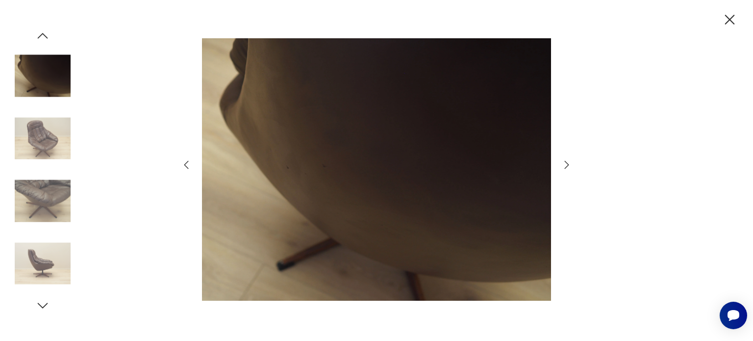
click at [565, 165] on icon "button" at bounding box center [567, 165] width 12 height 12
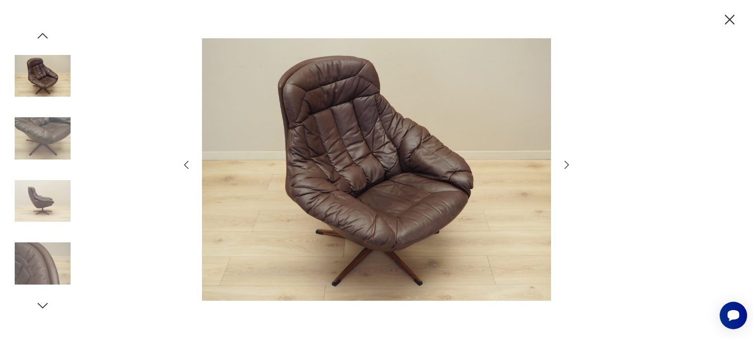
click at [565, 165] on icon "button" at bounding box center [567, 165] width 12 height 12
